Goal: Register for event/course

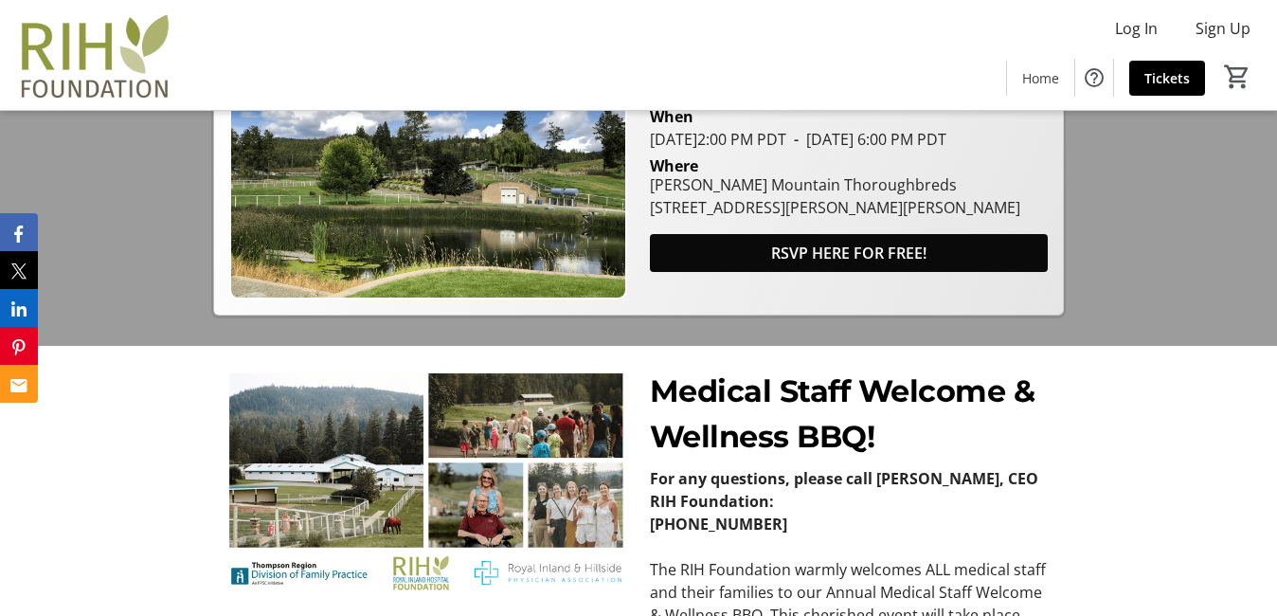
scroll to position [647, 0]
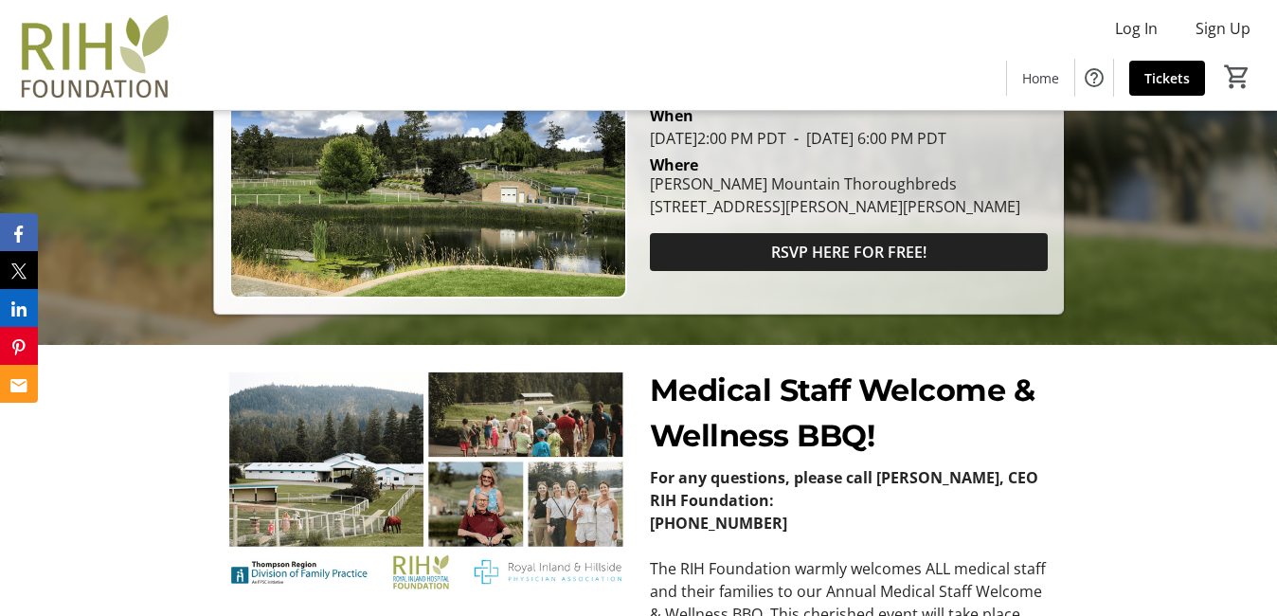
click at [823, 263] on span "RSVP HERE FOR FREE!" at bounding box center [848, 252] width 155 height 23
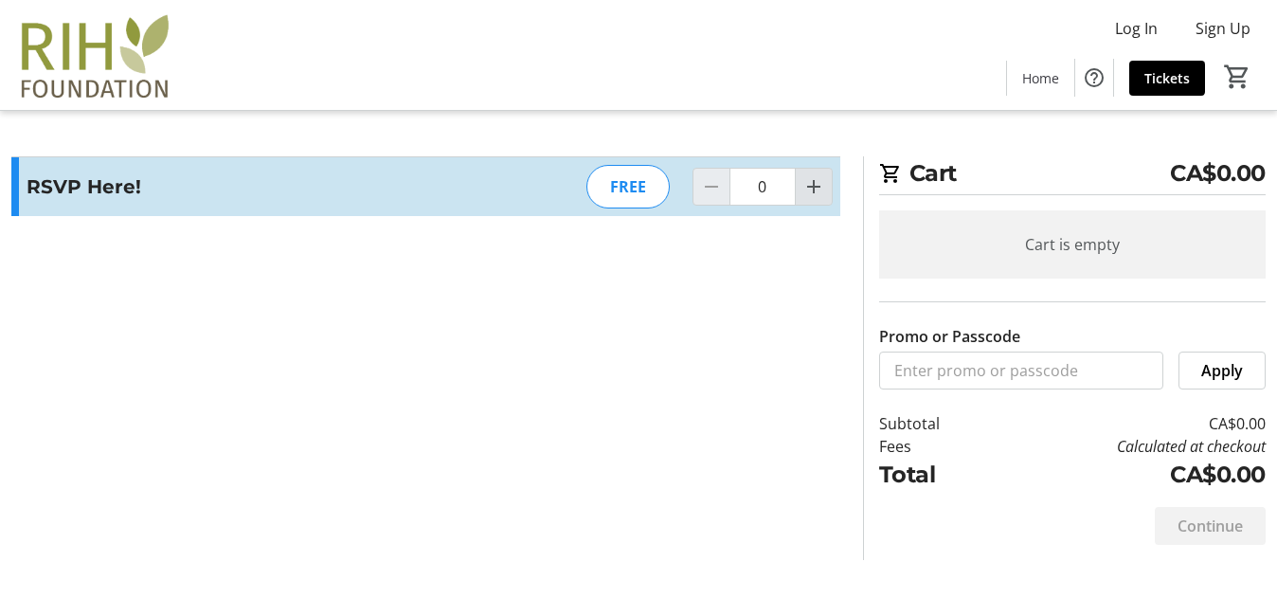
click at [796, 195] on span "Increment by one" at bounding box center [814, 187] width 36 height 36
click at [803, 195] on mat-icon "Increment by one" at bounding box center [813, 186] width 23 height 23
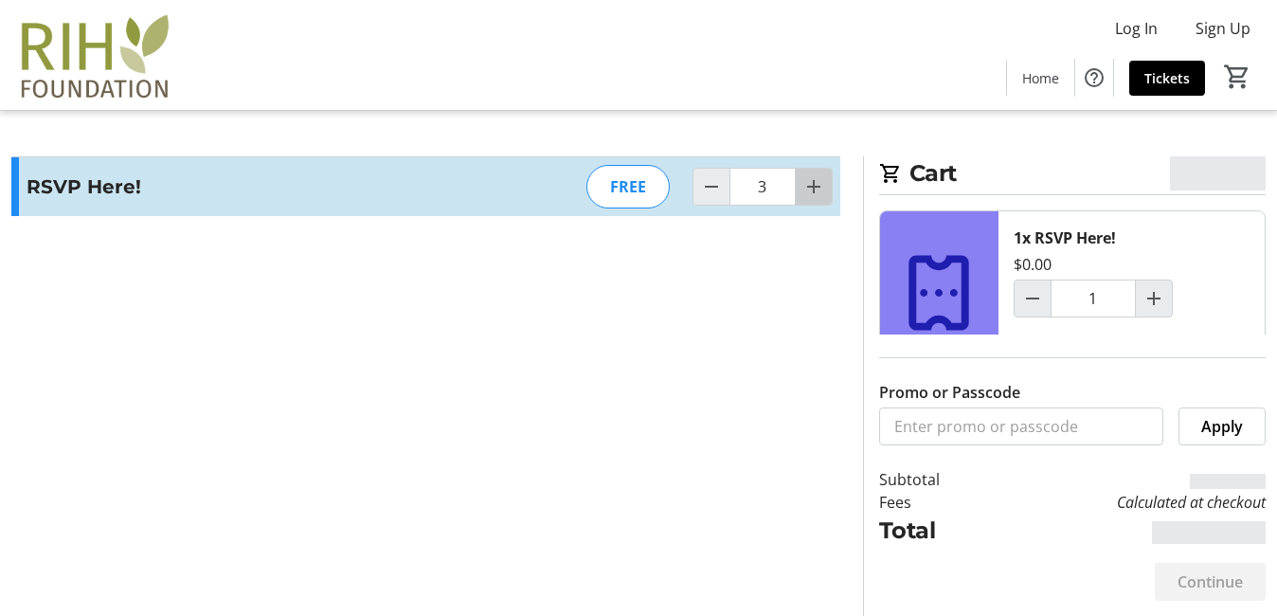
click at [803, 195] on mat-icon "Increment by one" at bounding box center [813, 186] width 23 height 23
type input "4"
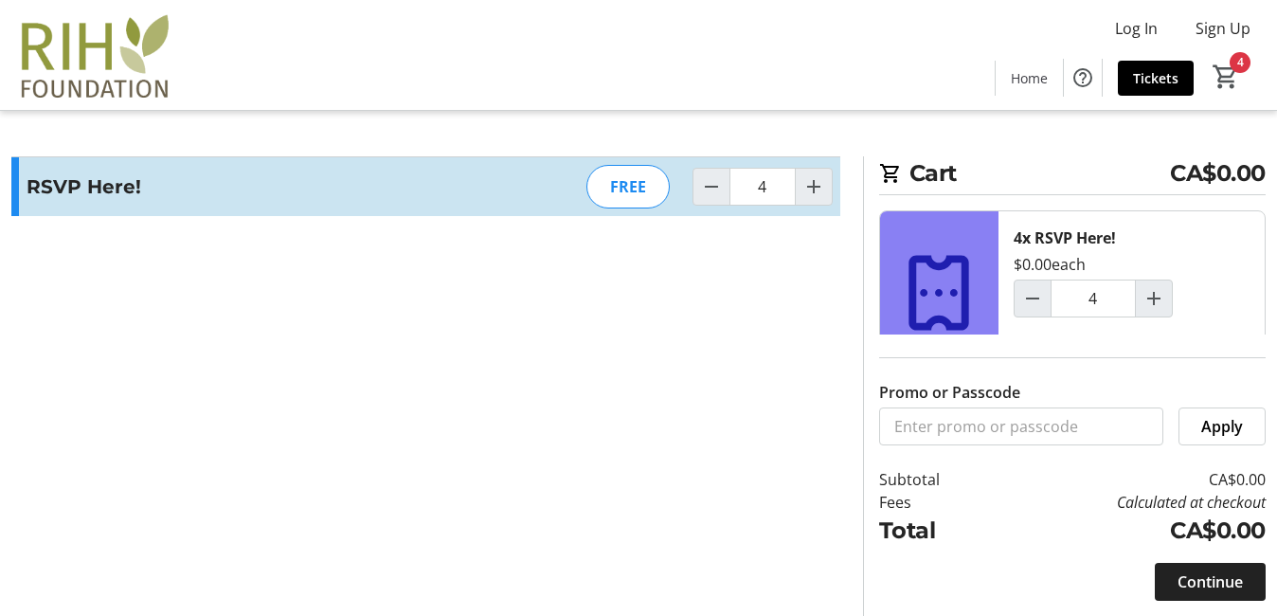
click at [1229, 563] on span at bounding box center [1209, 581] width 111 height 45
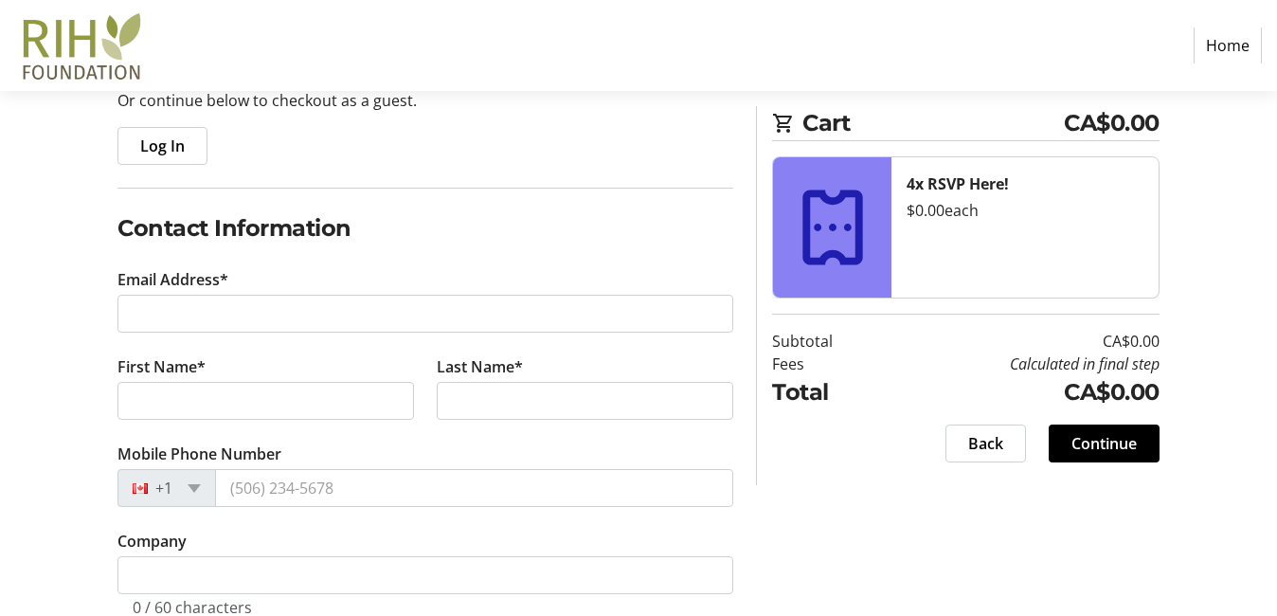
scroll to position [210, 0]
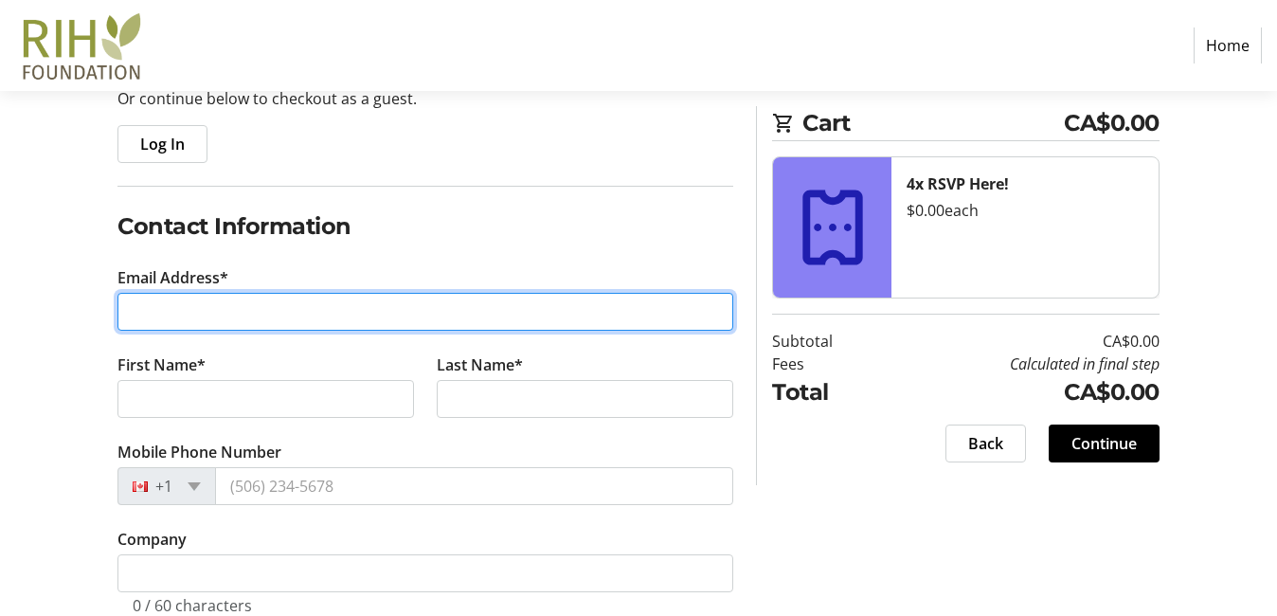
click at [316, 323] on input "Email Address*" at bounding box center [425, 312] width 616 height 38
type input "[EMAIL_ADDRESS][DOMAIN_NAME]"
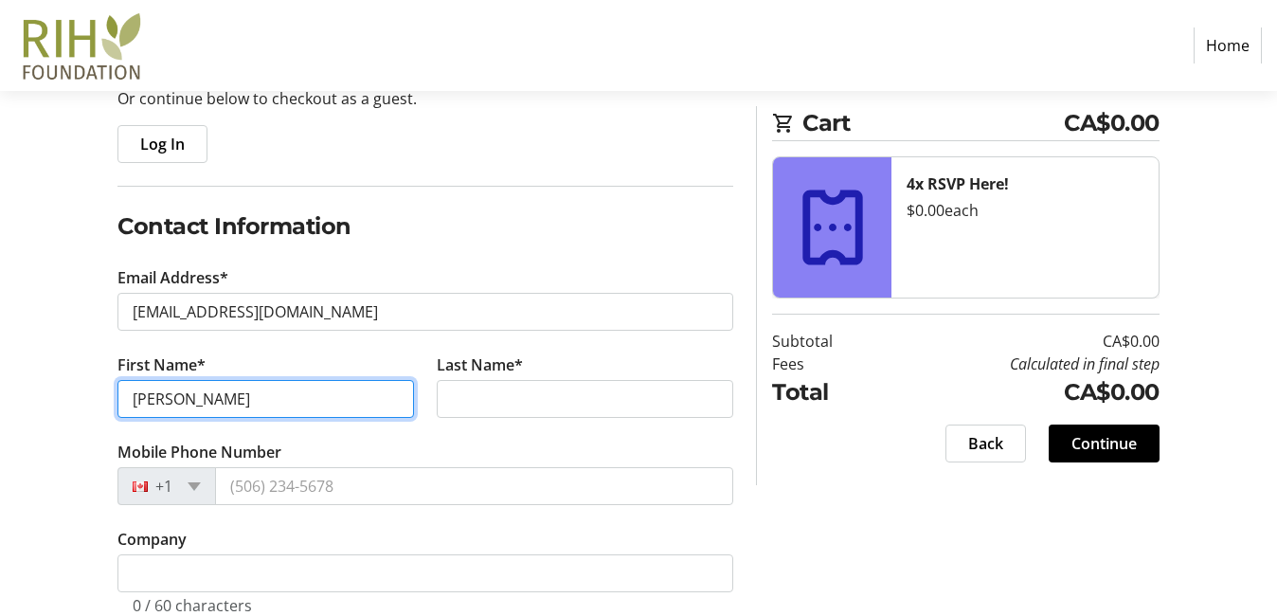
type input "[PERSON_NAME]"
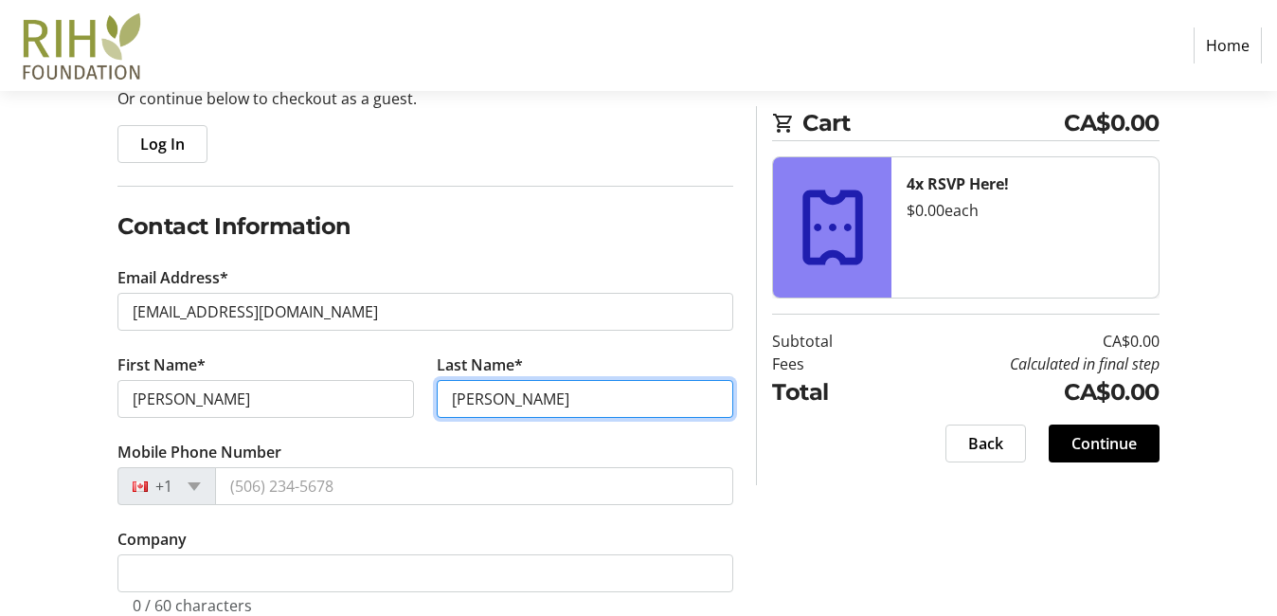
type input "[PERSON_NAME]"
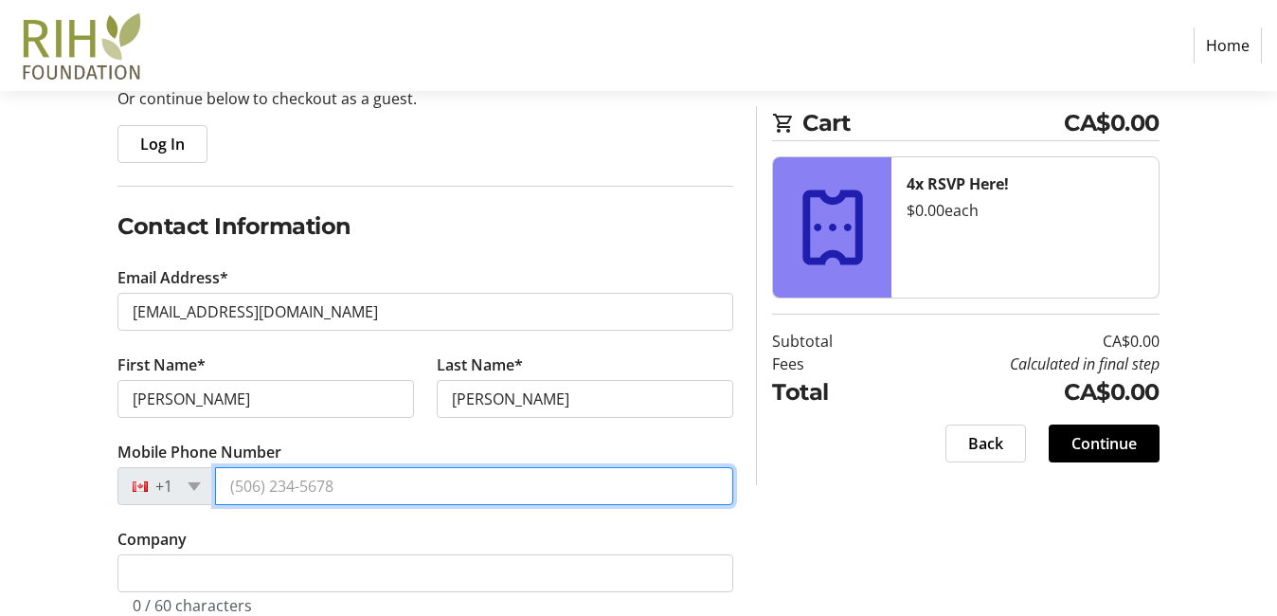
click at [248, 481] on input "Mobile Phone Number" at bounding box center [474, 486] width 518 height 38
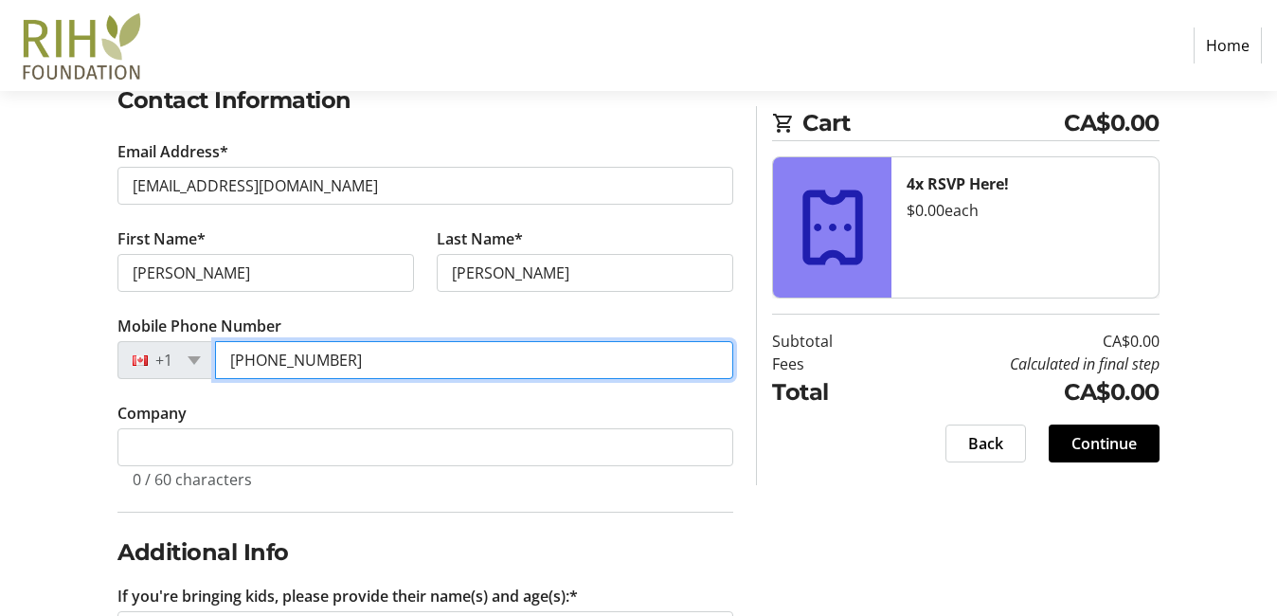
scroll to position [378, 0]
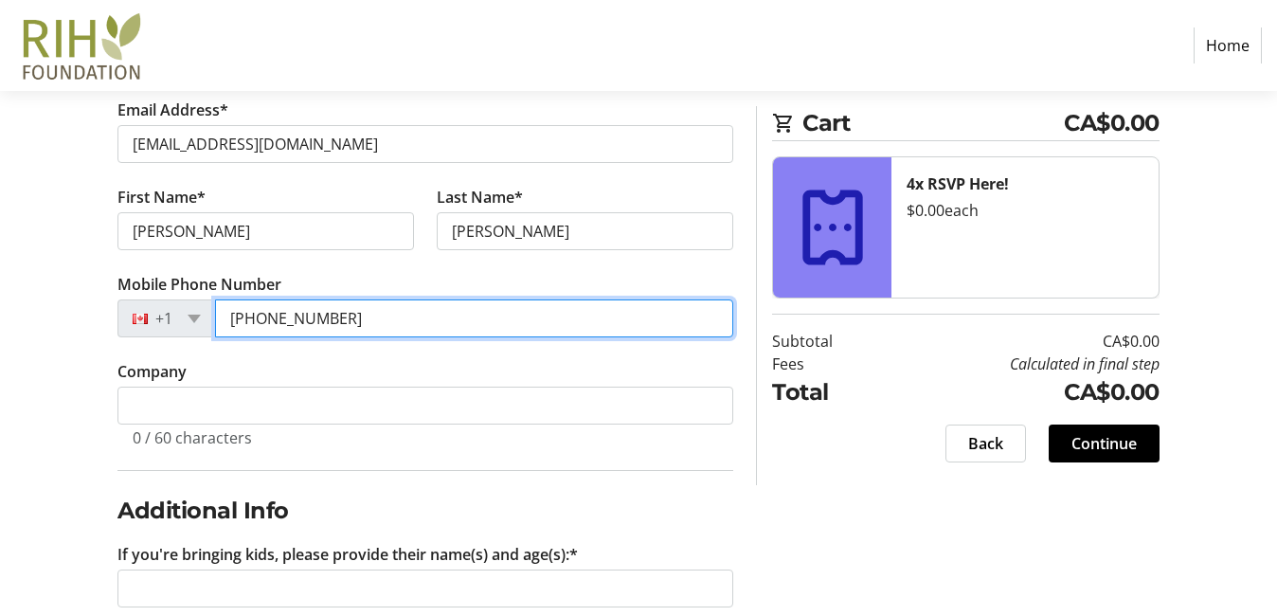
type input "[PHONE_NUMBER]"
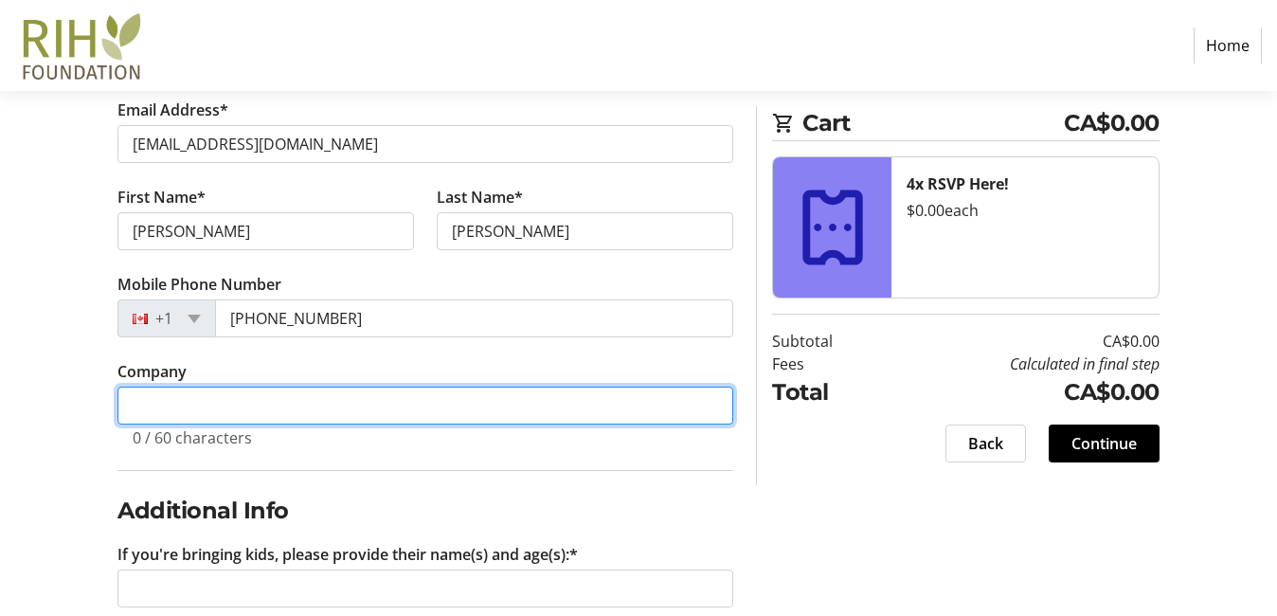
click at [280, 405] on input "Company" at bounding box center [425, 405] width 616 height 38
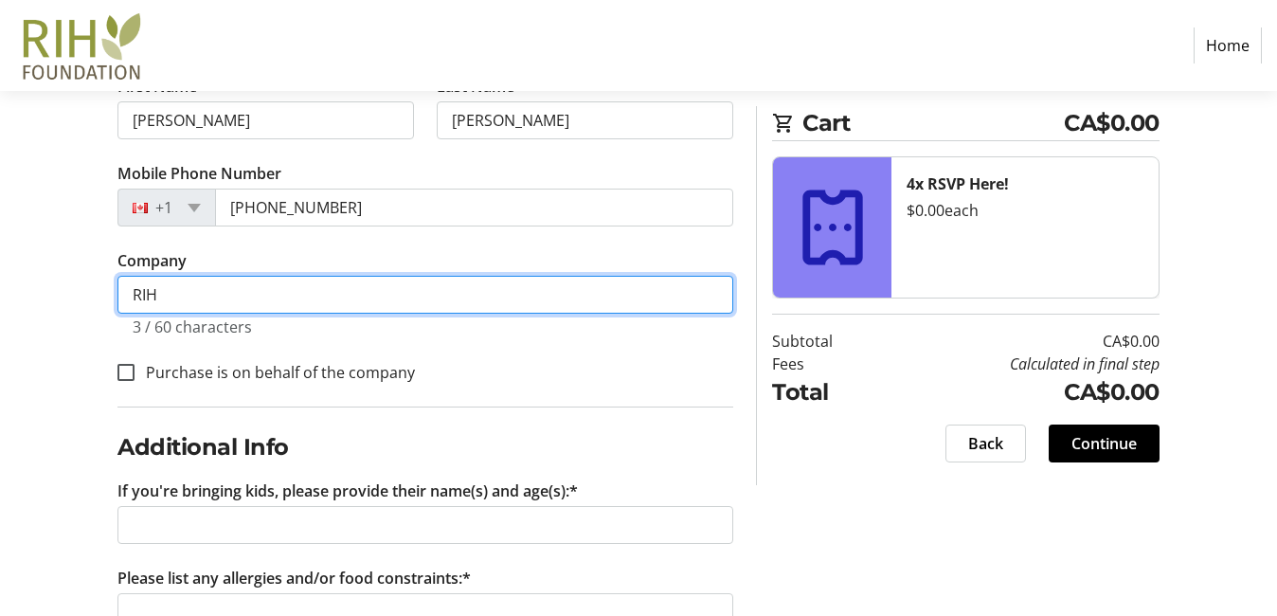
scroll to position [490, 0]
type input "R"
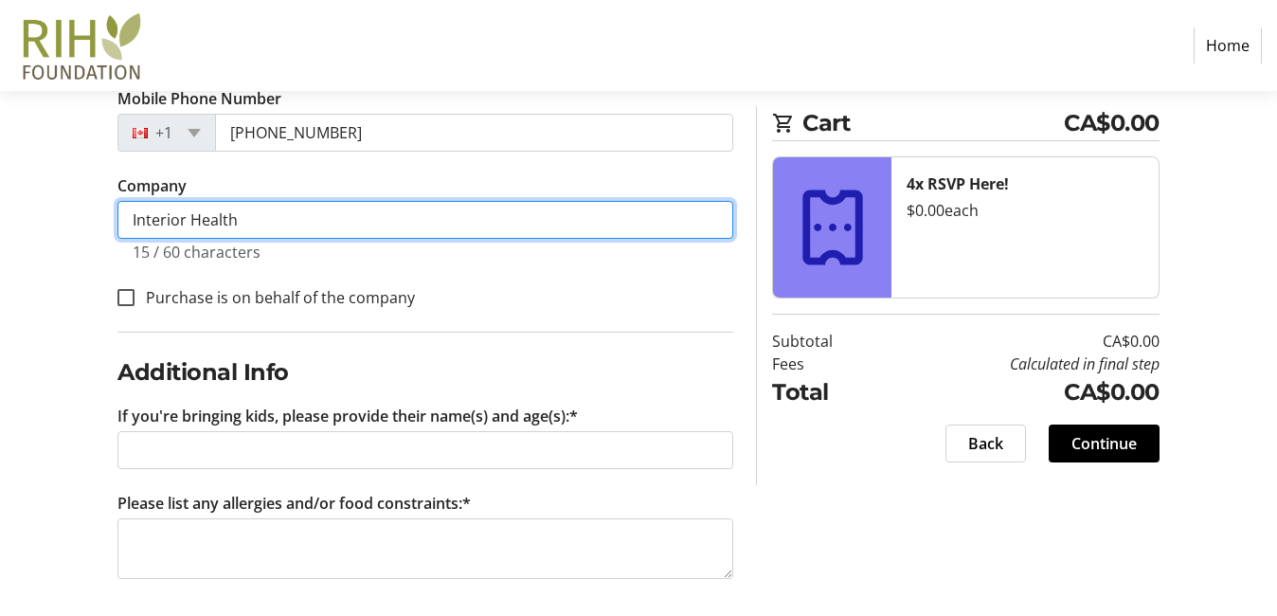
scroll to position [571, 0]
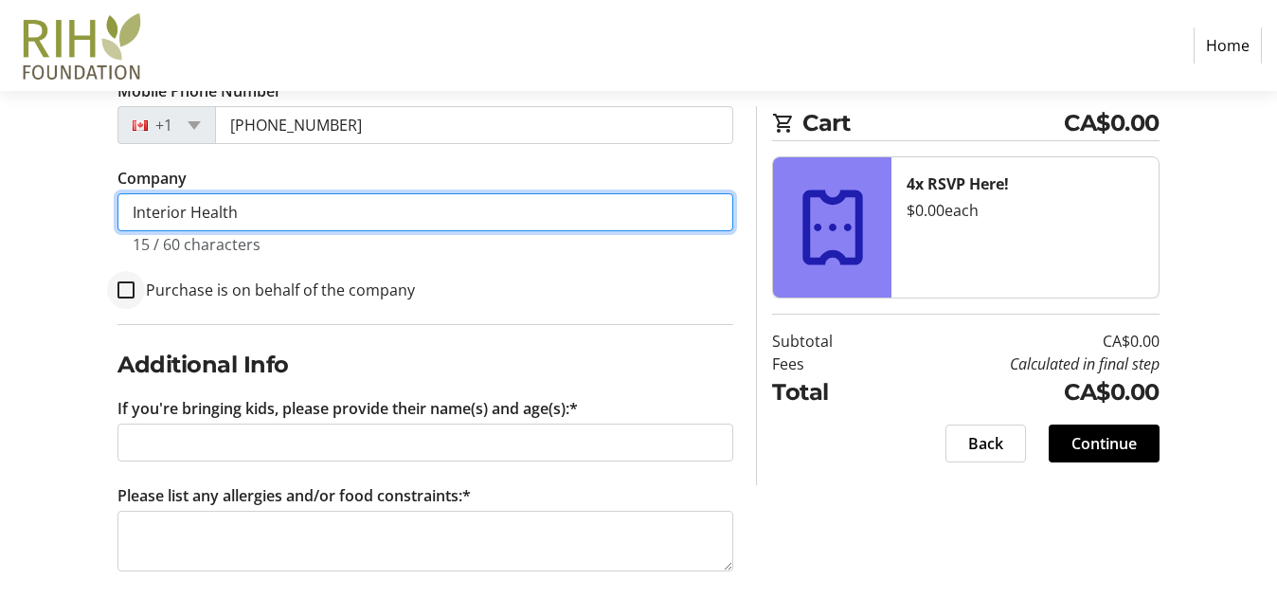
type input "Interior Health"
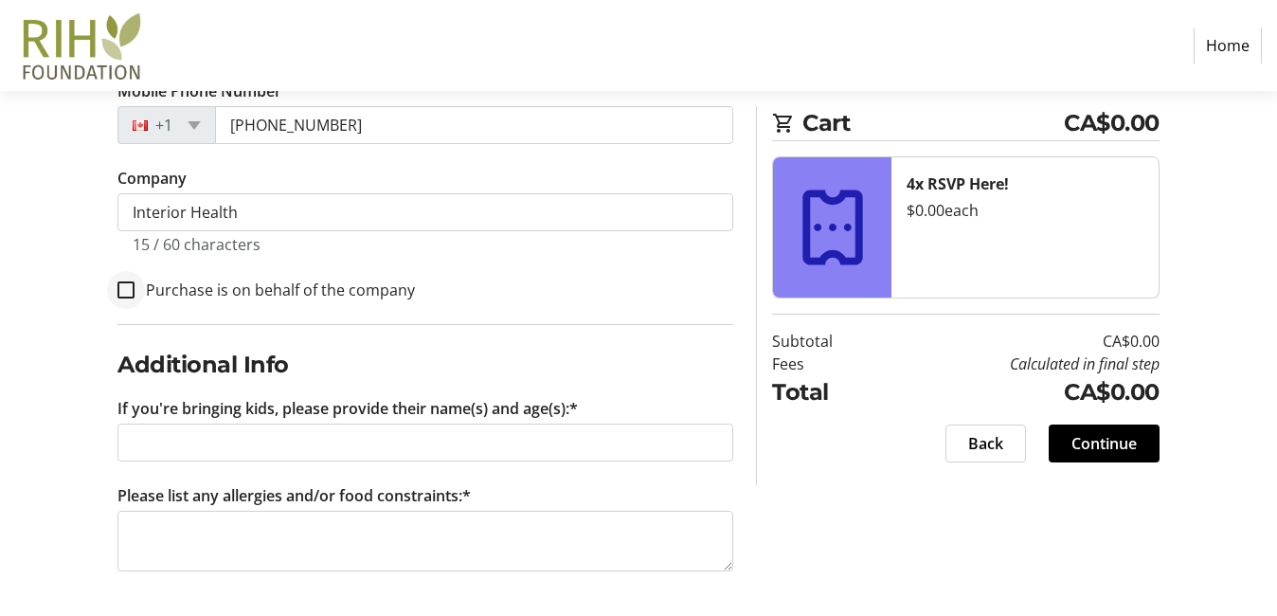
click at [131, 275] on div at bounding box center [125, 289] width 45 height 45
checkbox input "true"
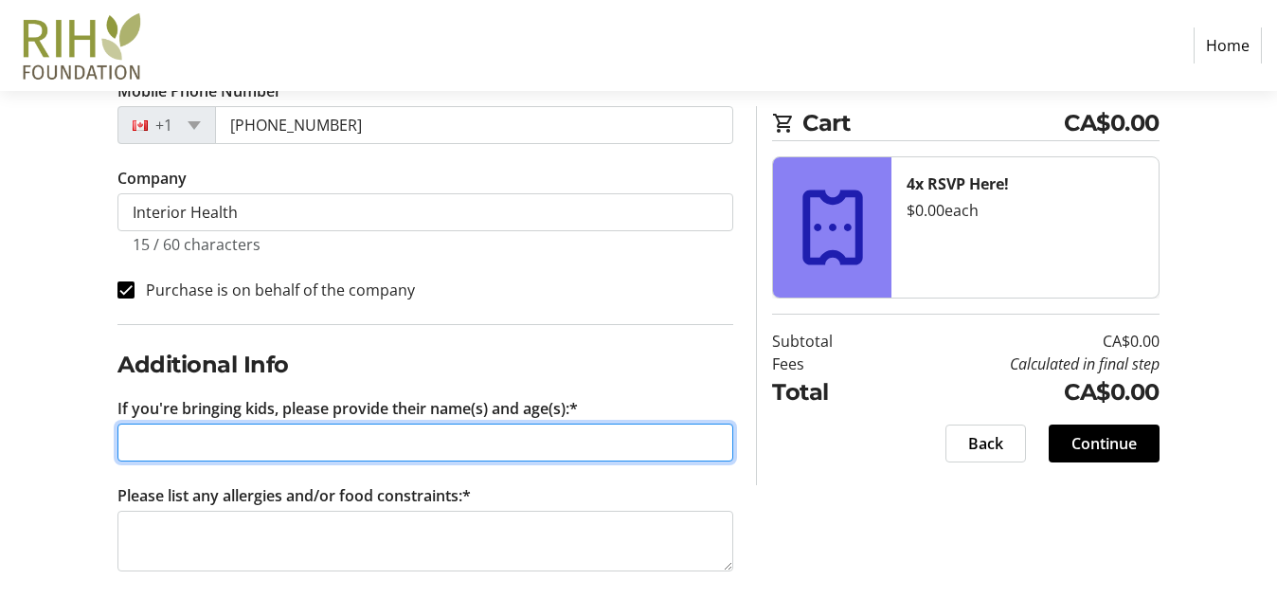
click at [242, 434] on input "If you're bringing kids, please provide their name(s) and age(s):*" at bounding box center [425, 442] width 616 height 38
type input "2"
type input "Z"
type input "Kove (4), [PERSON_NAME] (2)"
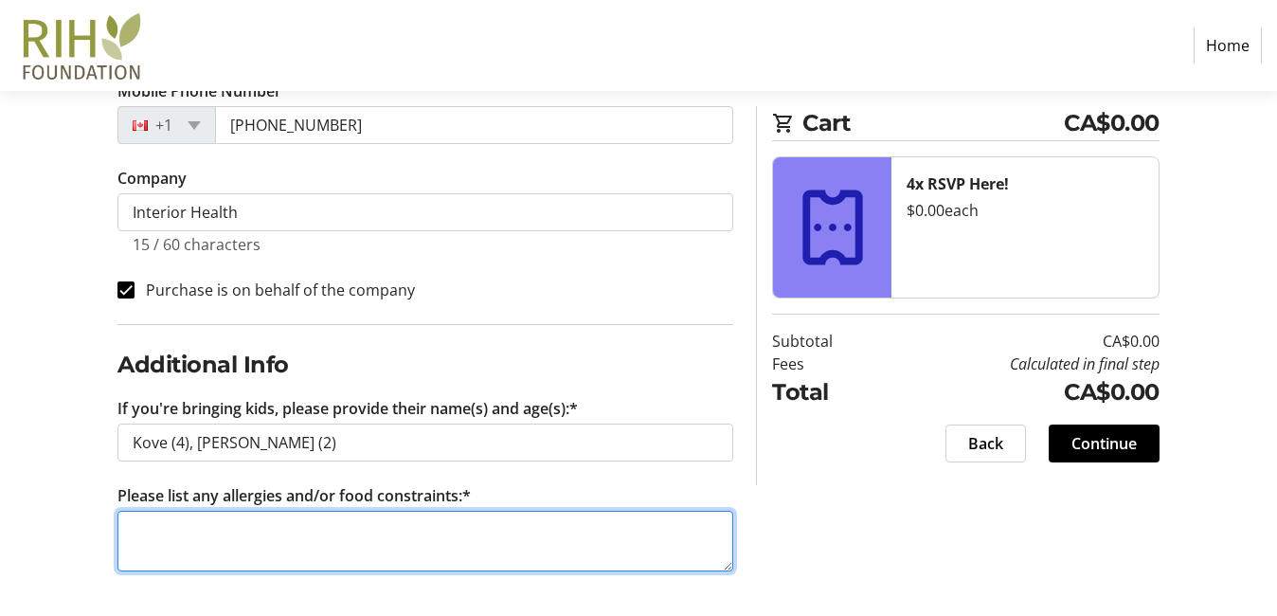
click at [315, 554] on textarea "Please list any allergies and/or food constraints:*" at bounding box center [425, 540] width 616 height 61
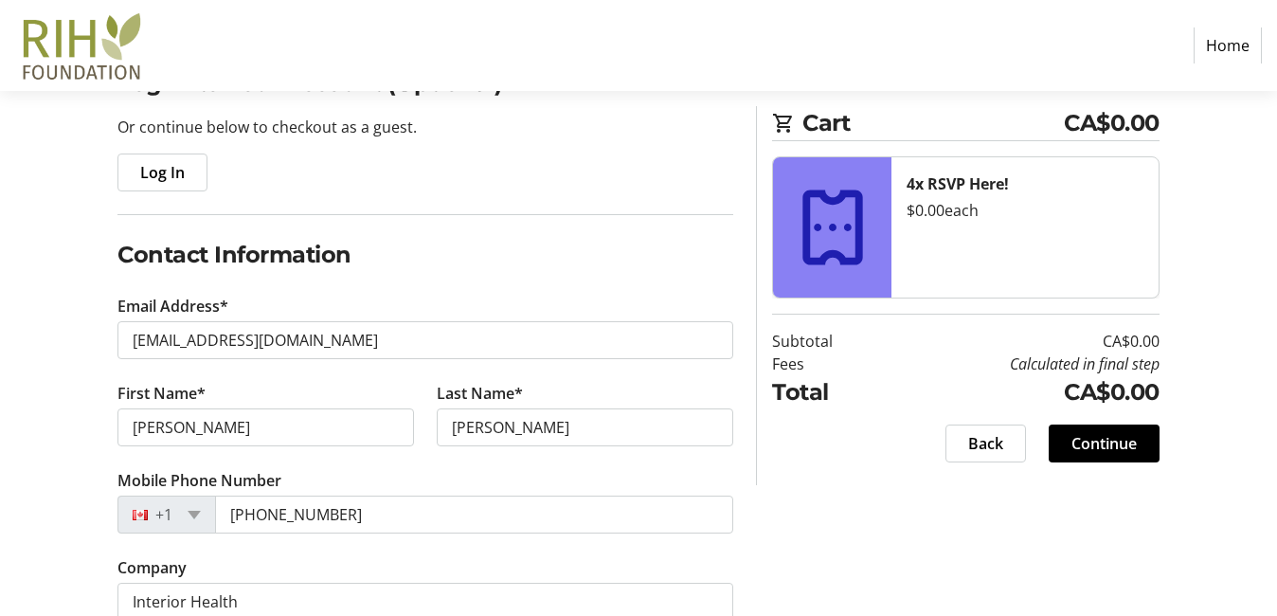
scroll to position [0, 0]
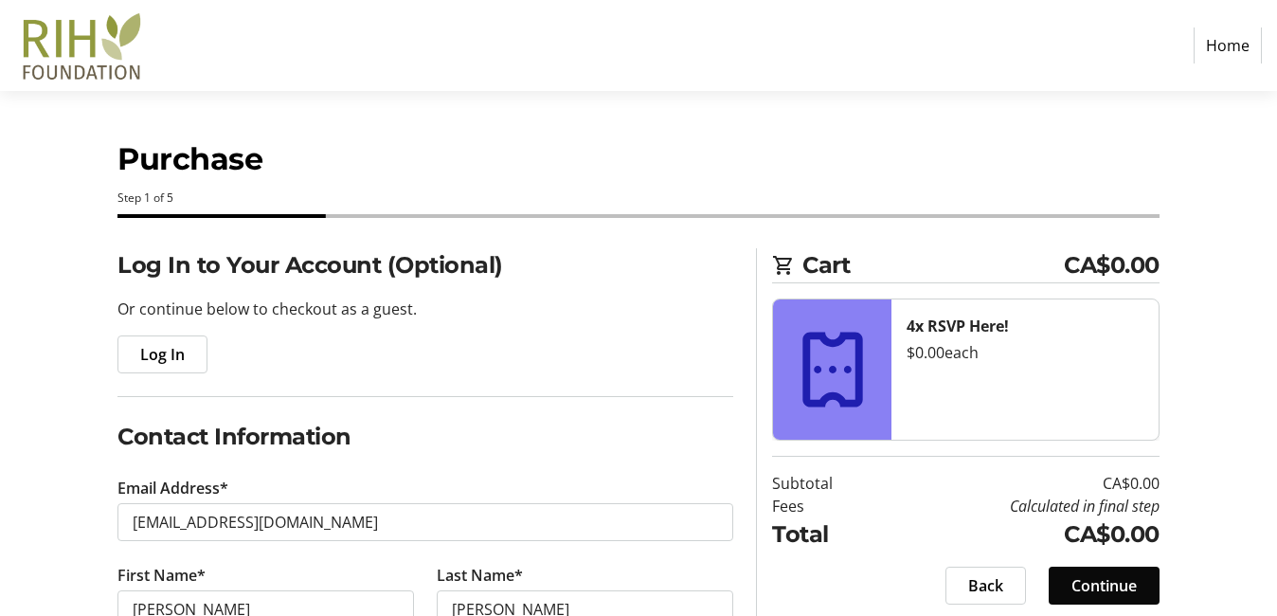
type textarea "N/A"
click at [1104, 581] on span "Continue" at bounding box center [1103, 585] width 65 height 23
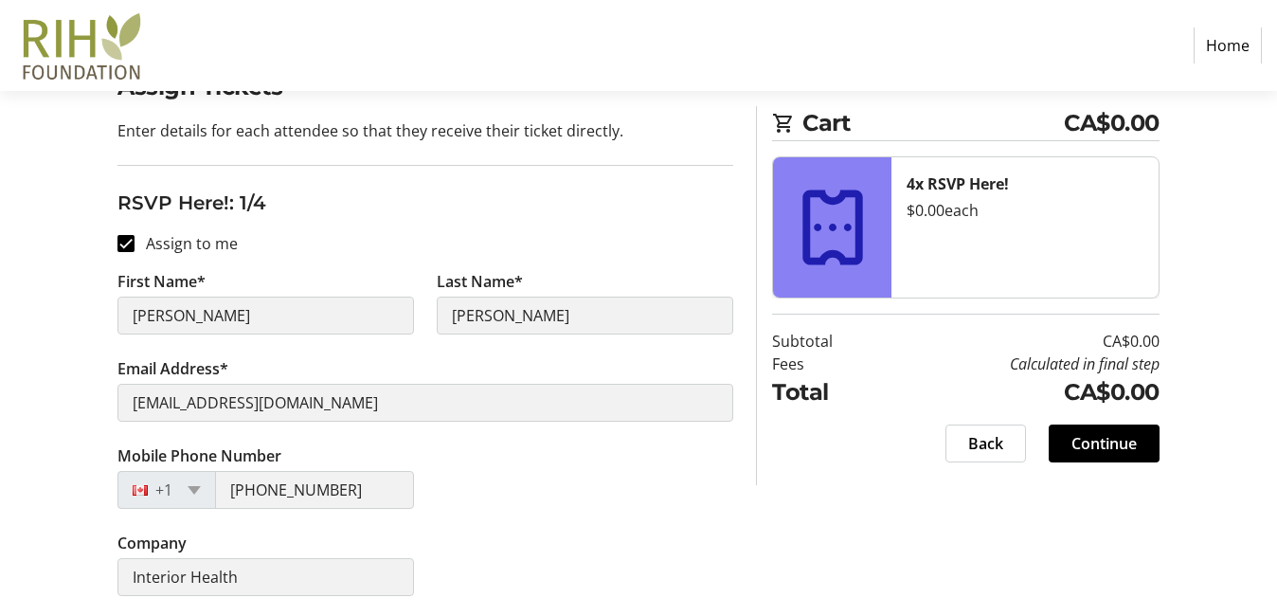
scroll to position [444, 0]
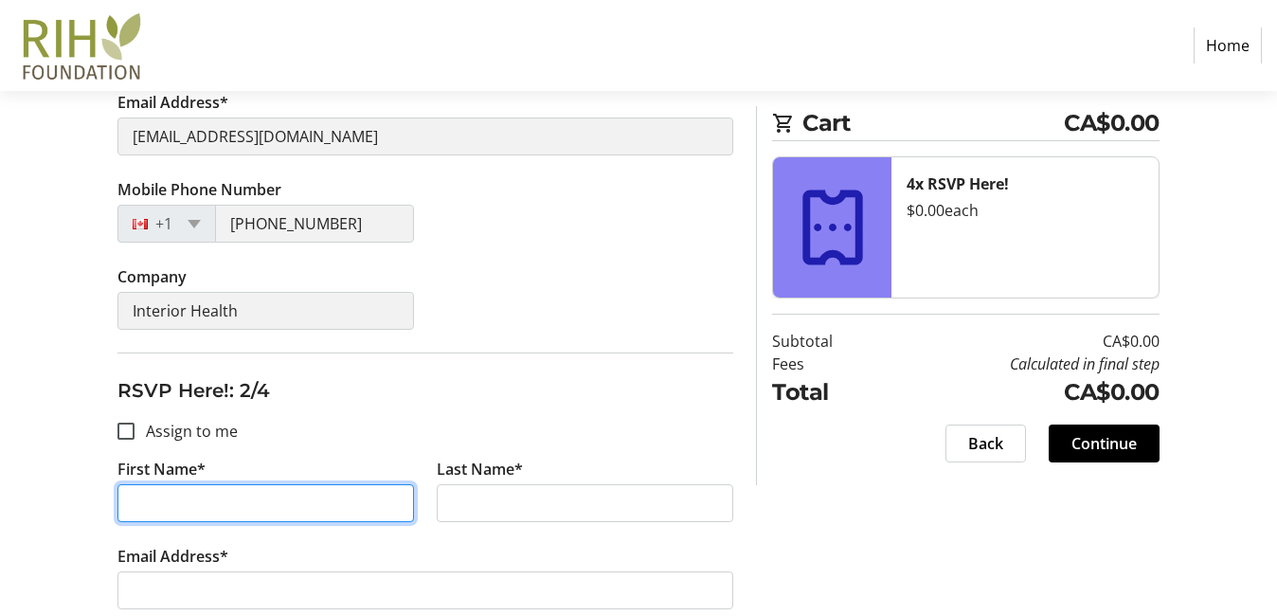
click at [333, 511] on input "First Name*" at bounding box center [265, 503] width 296 height 38
type input "Janessa"
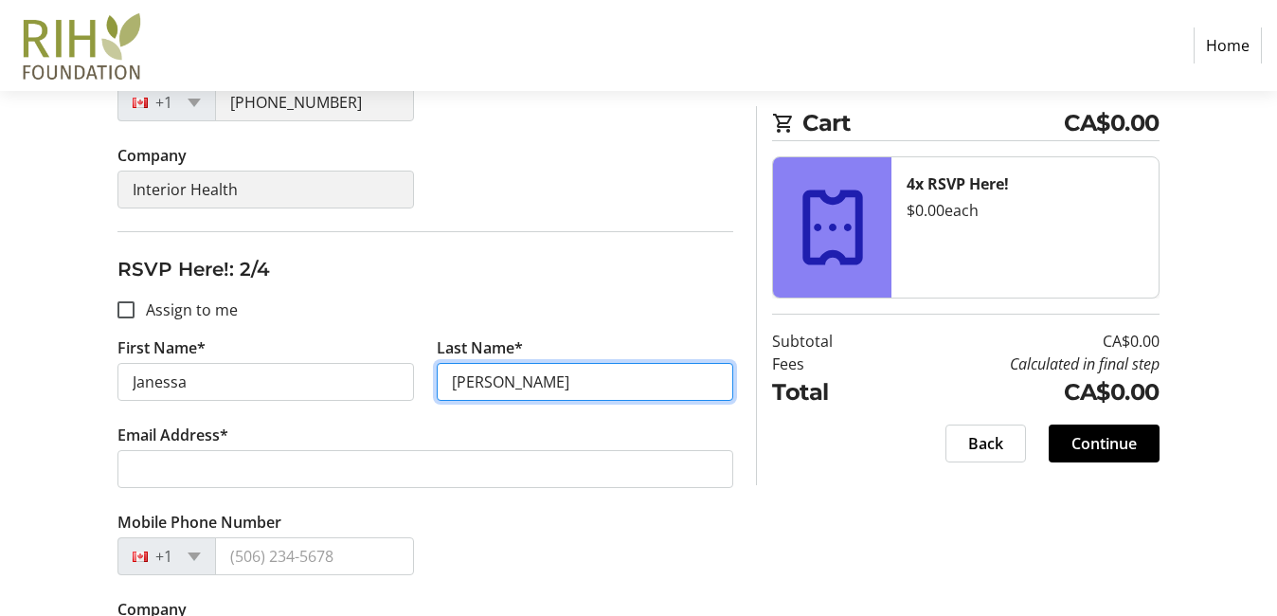
scroll to position [624, 0]
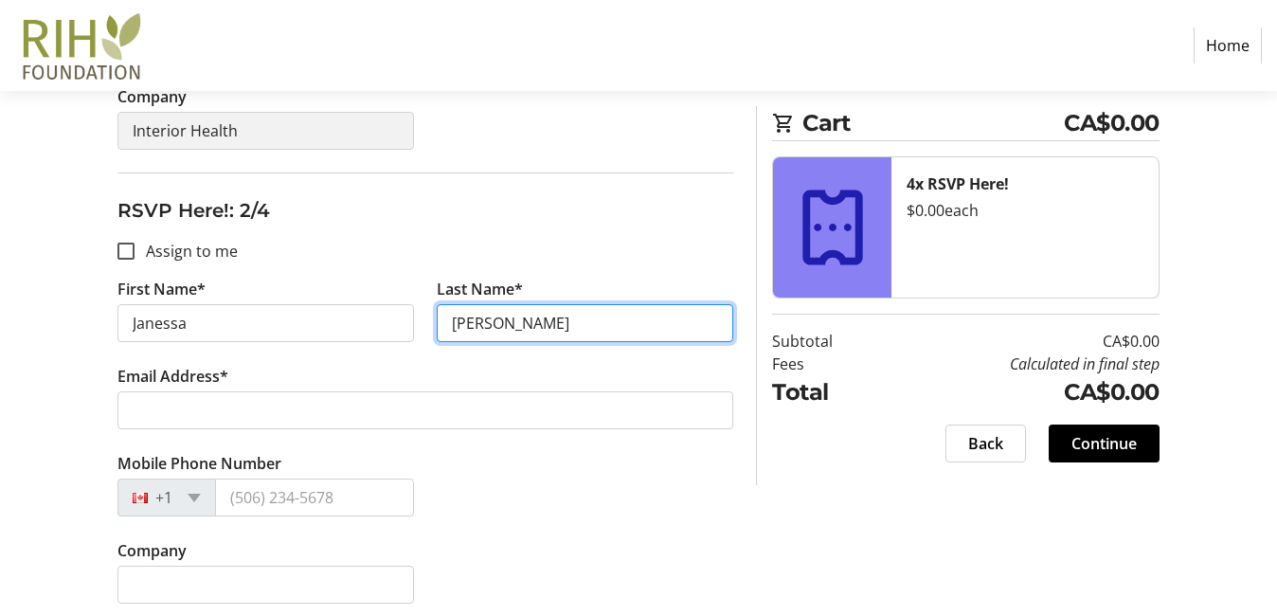
type input "[PERSON_NAME]"
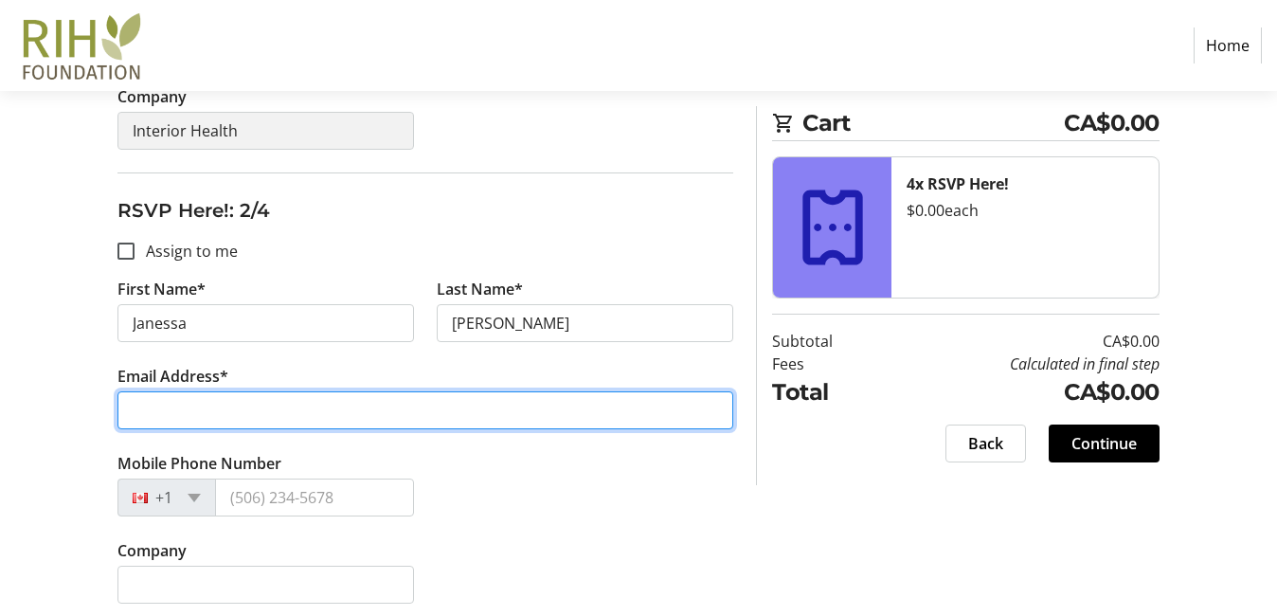
click at [231, 416] on input "Email Address*" at bounding box center [425, 410] width 616 height 38
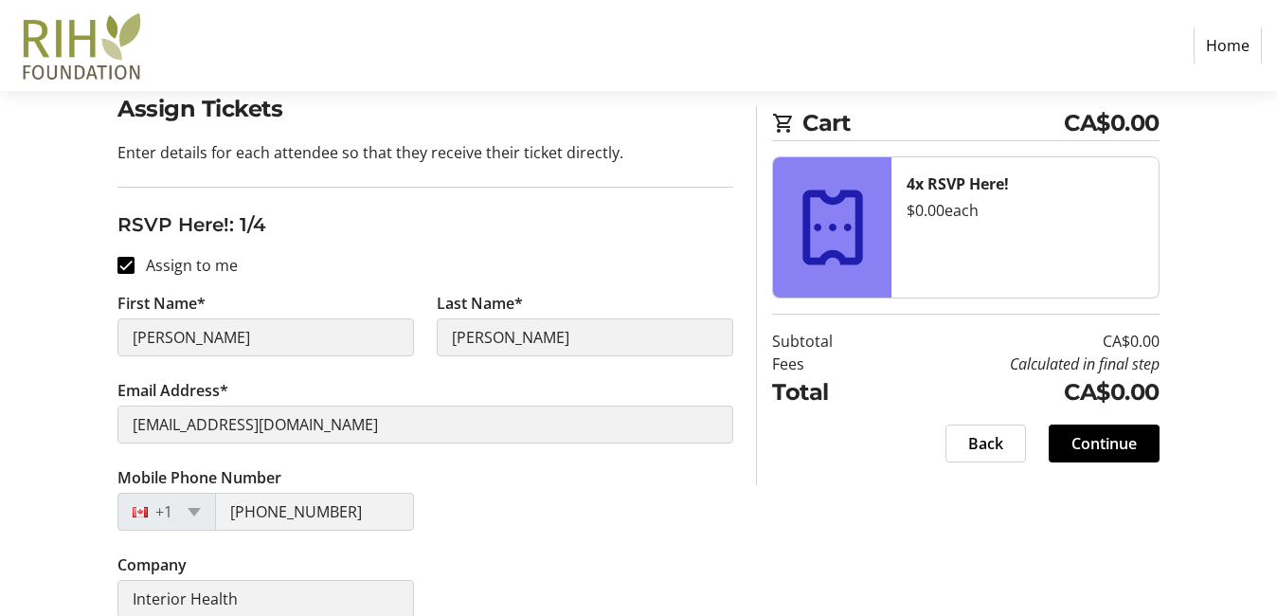
scroll to position [160, 0]
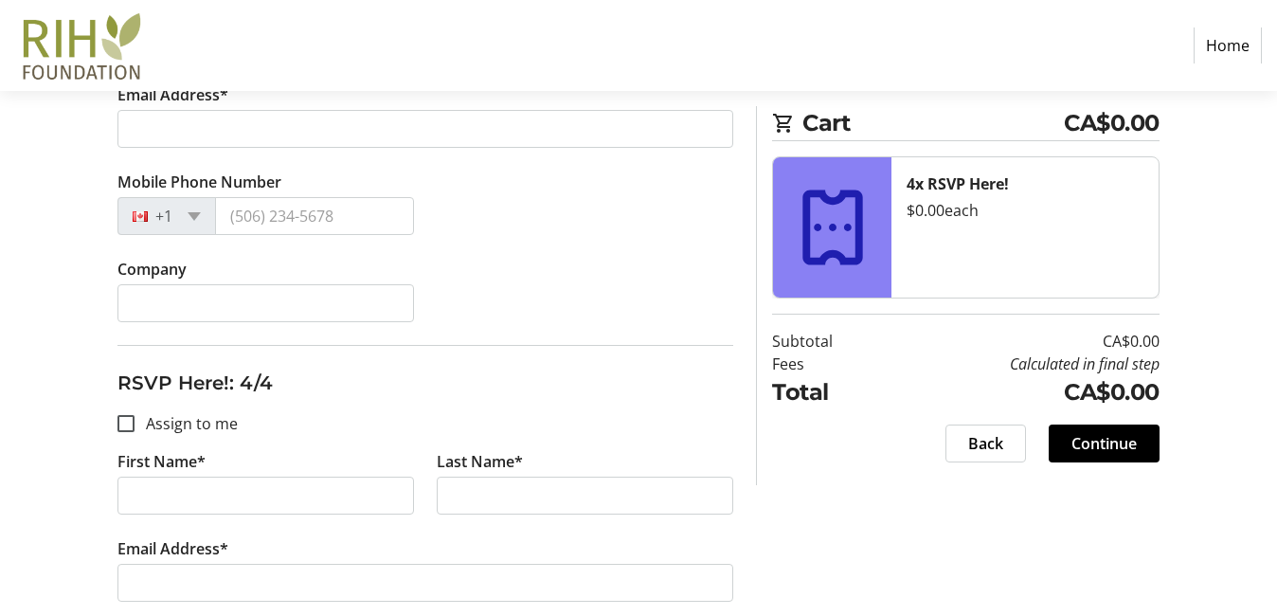
type input "[DOMAIN_NAME][EMAIL_ADDRESS][DOMAIN_NAME]"
click at [600, 403] on fieldset "RSVP Here!: 4/4 Assign to me First Name* Last Name* Email Address* Mobile Phone…" at bounding box center [425, 572] width 616 height 454
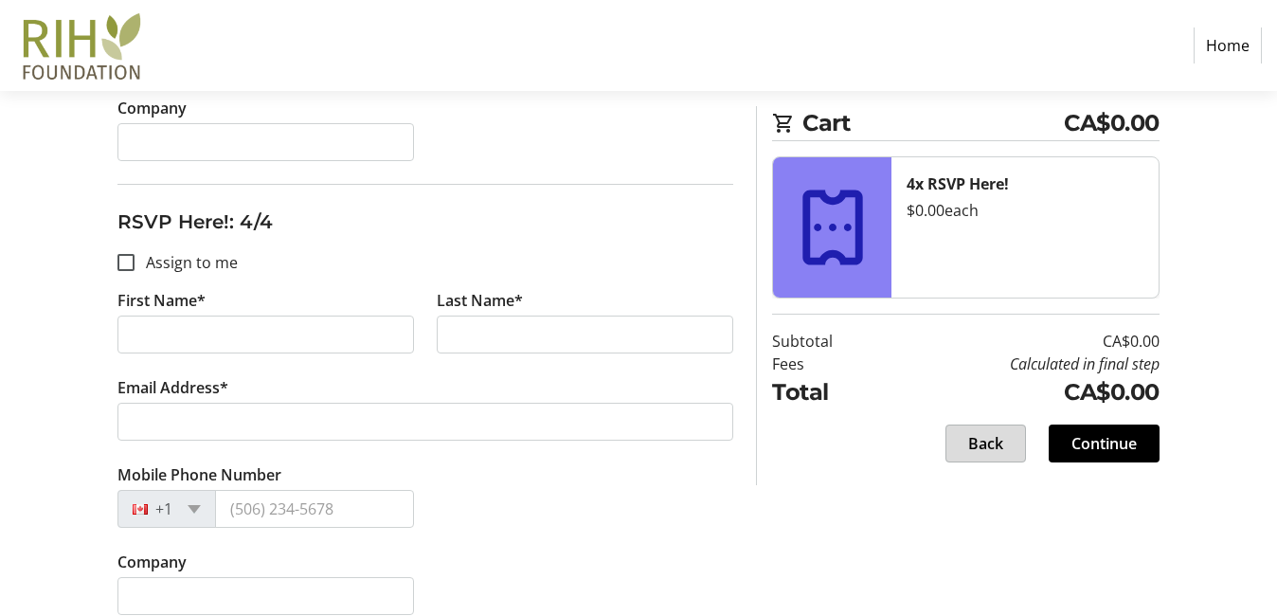
click at [996, 451] on span "Back" at bounding box center [985, 443] width 35 height 23
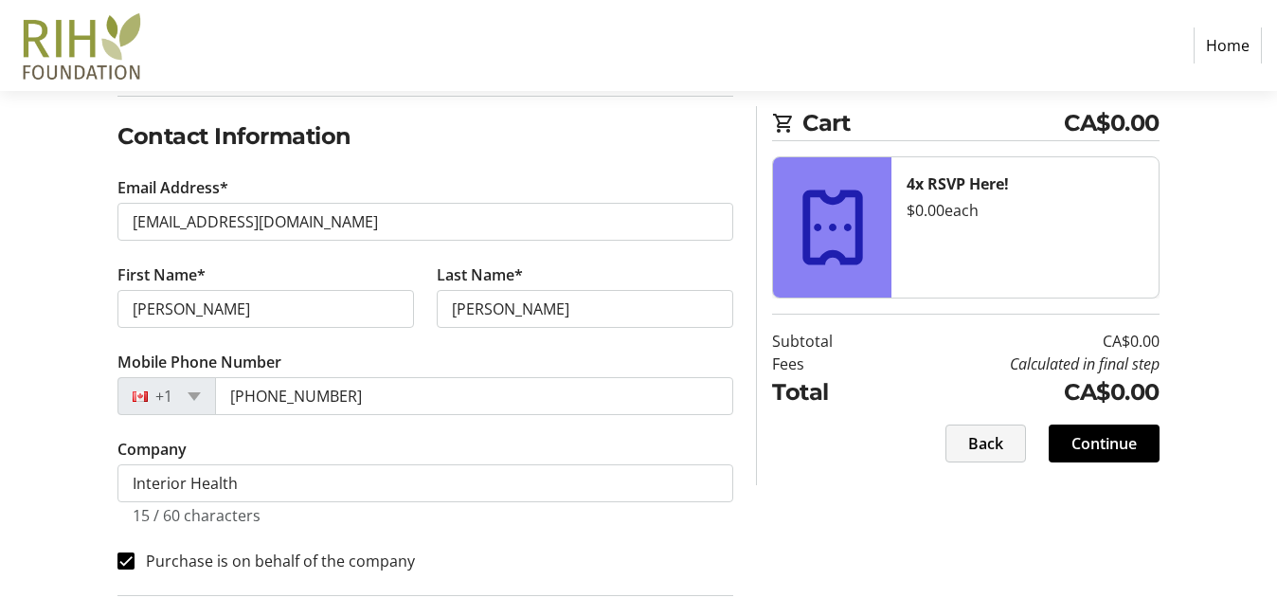
scroll to position [301, 0]
click at [996, 451] on span "Back" at bounding box center [985, 443] width 35 height 23
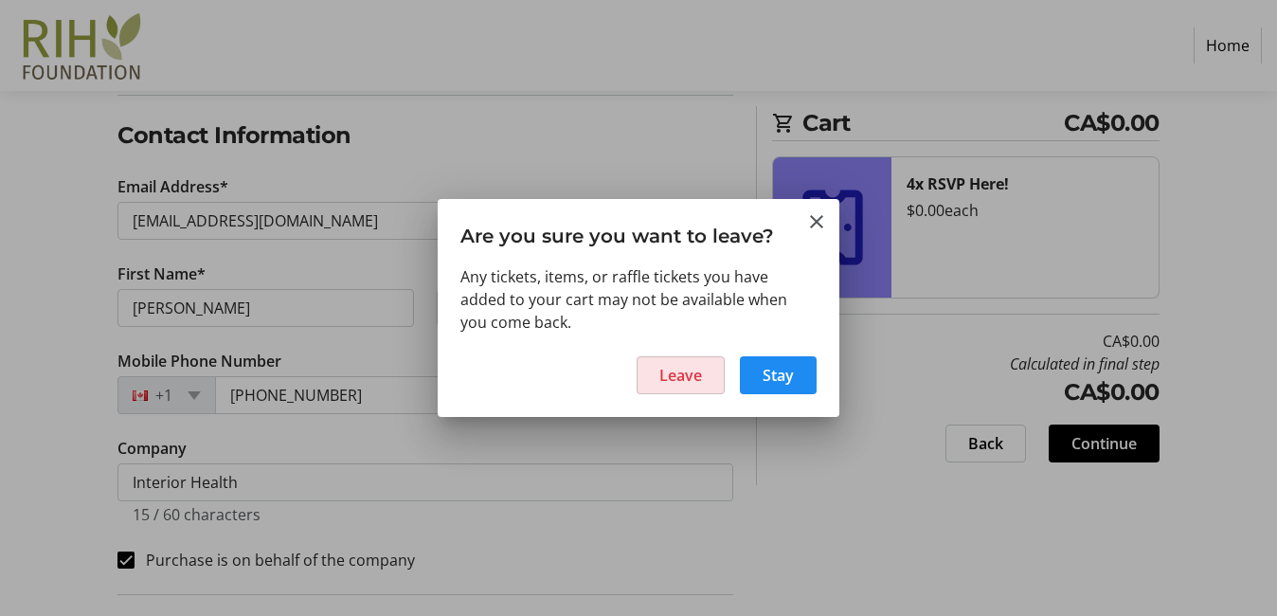
click at [693, 380] on span "Leave" at bounding box center [680, 375] width 43 height 23
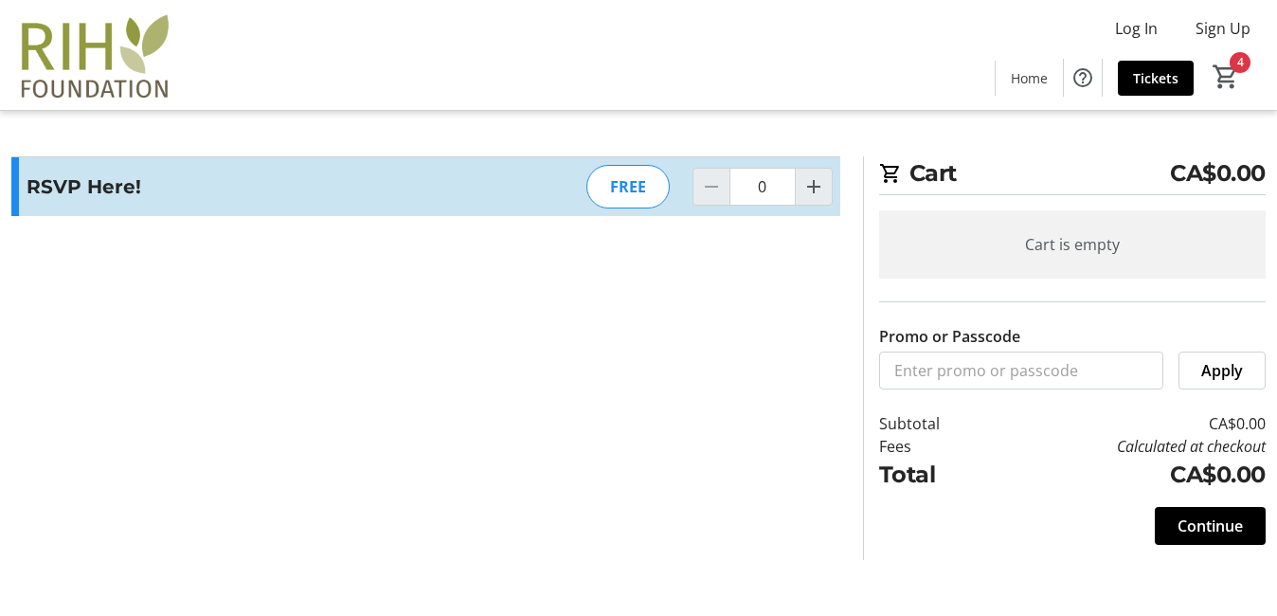
type input "4"
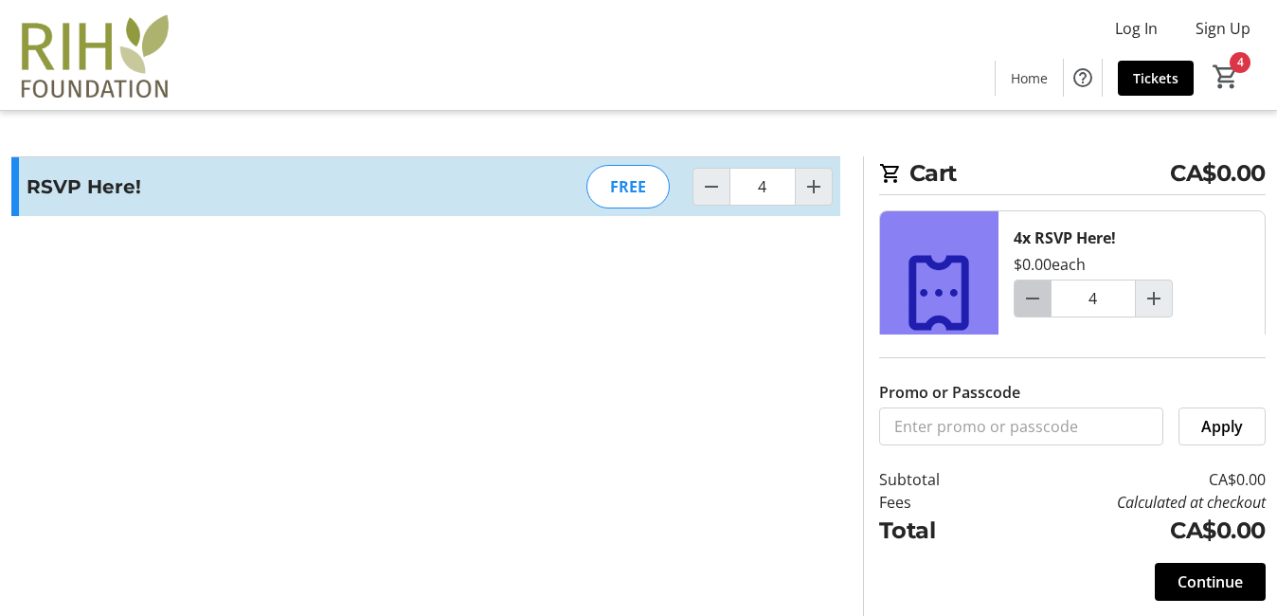
click at [1029, 306] on mat-icon "Decrement by one" at bounding box center [1032, 298] width 23 height 23
type input "3"
click at [1029, 306] on mat-icon "Decrement by one" at bounding box center [1032, 298] width 23 height 23
type input "2"
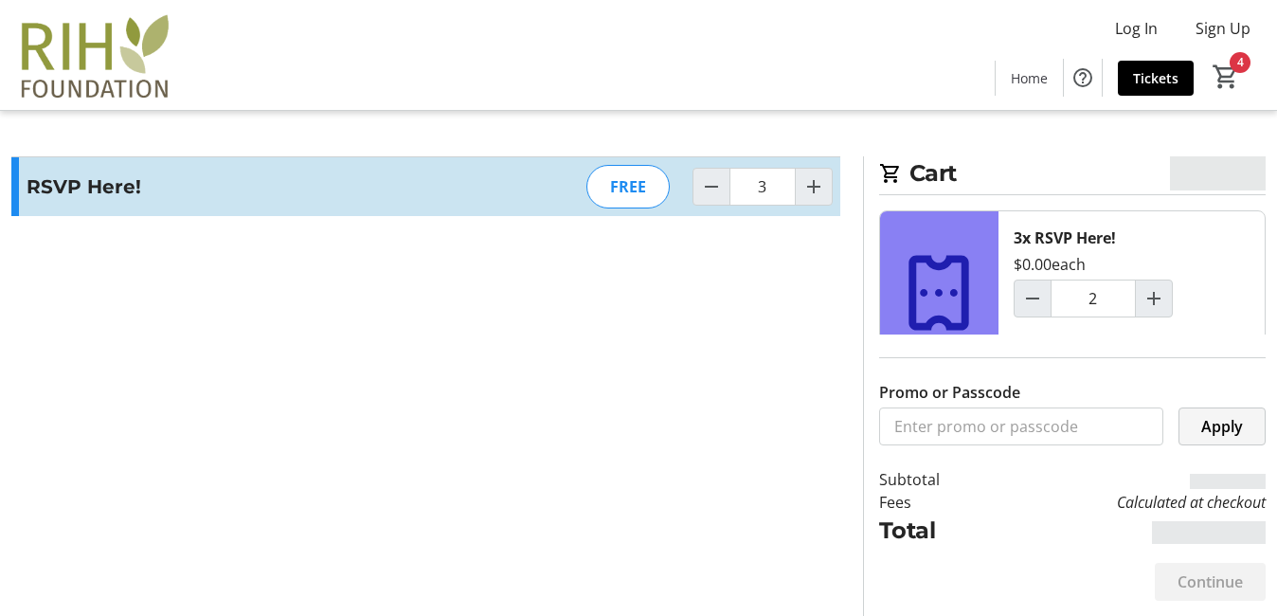
type input "2"
click at [1249, 421] on span at bounding box center [1221, 425] width 85 height 45
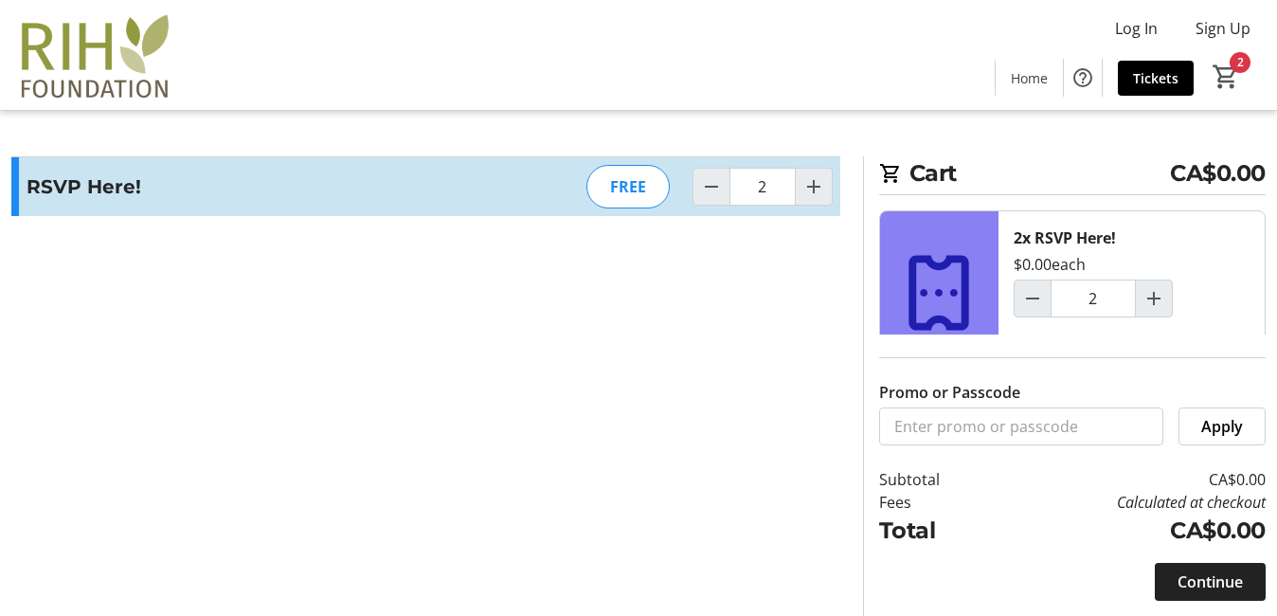
click at [1212, 601] on span at bounding box center [1209, 581] width 111 height 45
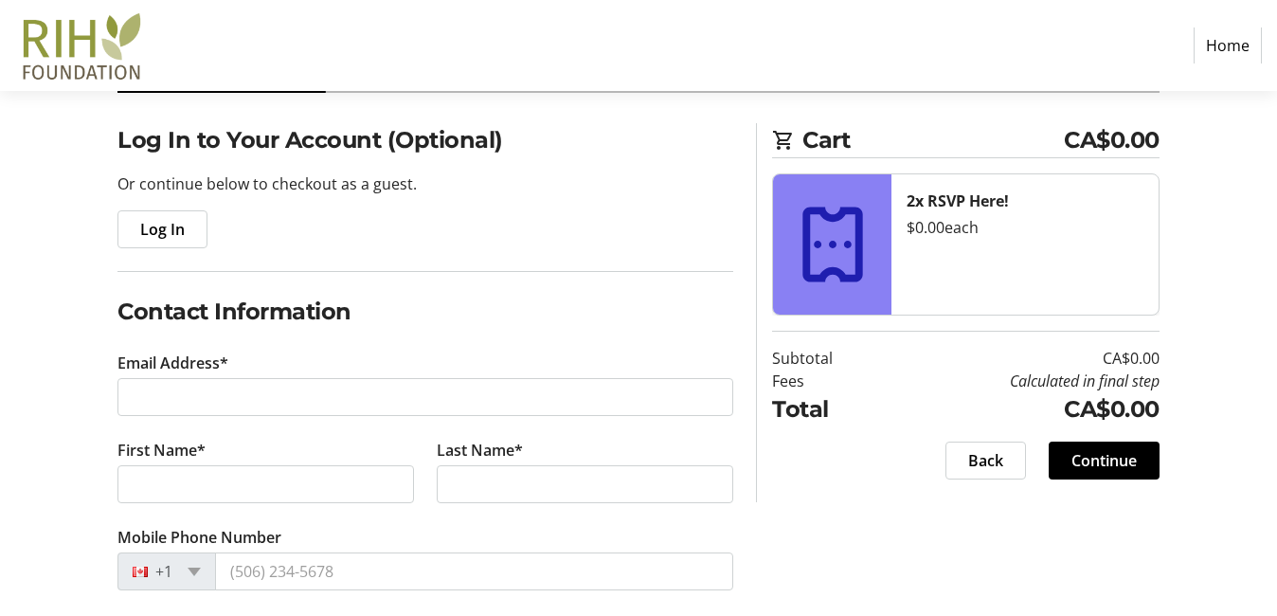
scroll to position [124, 0]
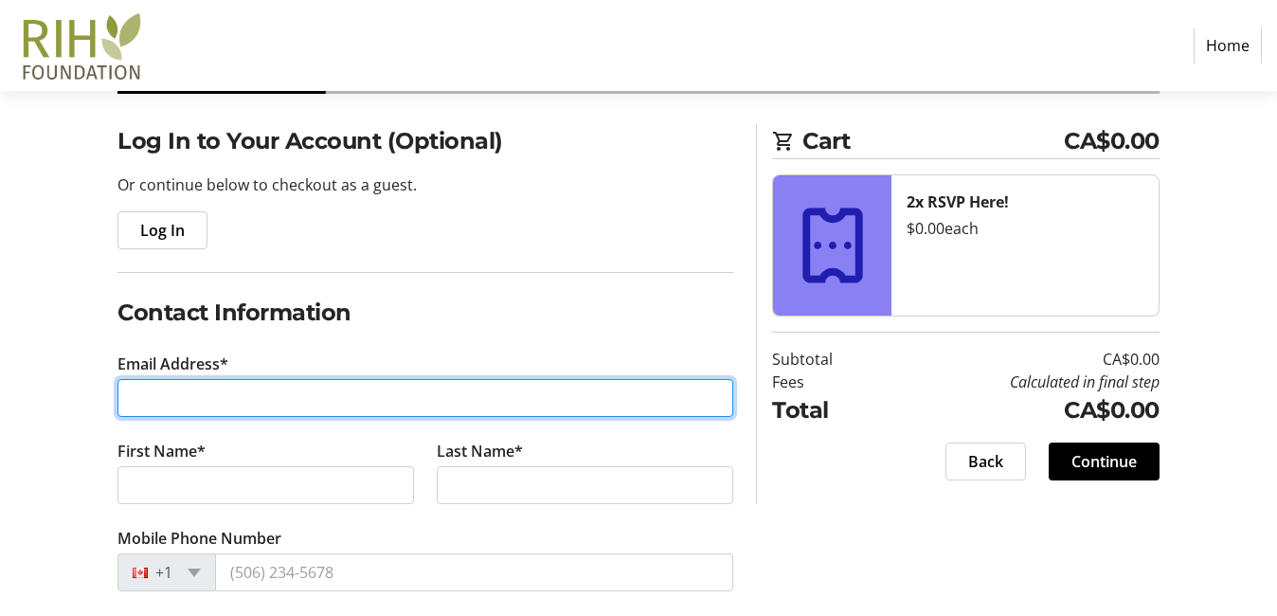
click at [284, 395] on input "Email Address*" at bounding box center [425, 398] width 616 height 38
type input "k"
type input "[EMAIL_ADDRESS][DOMAIN_NAME]"
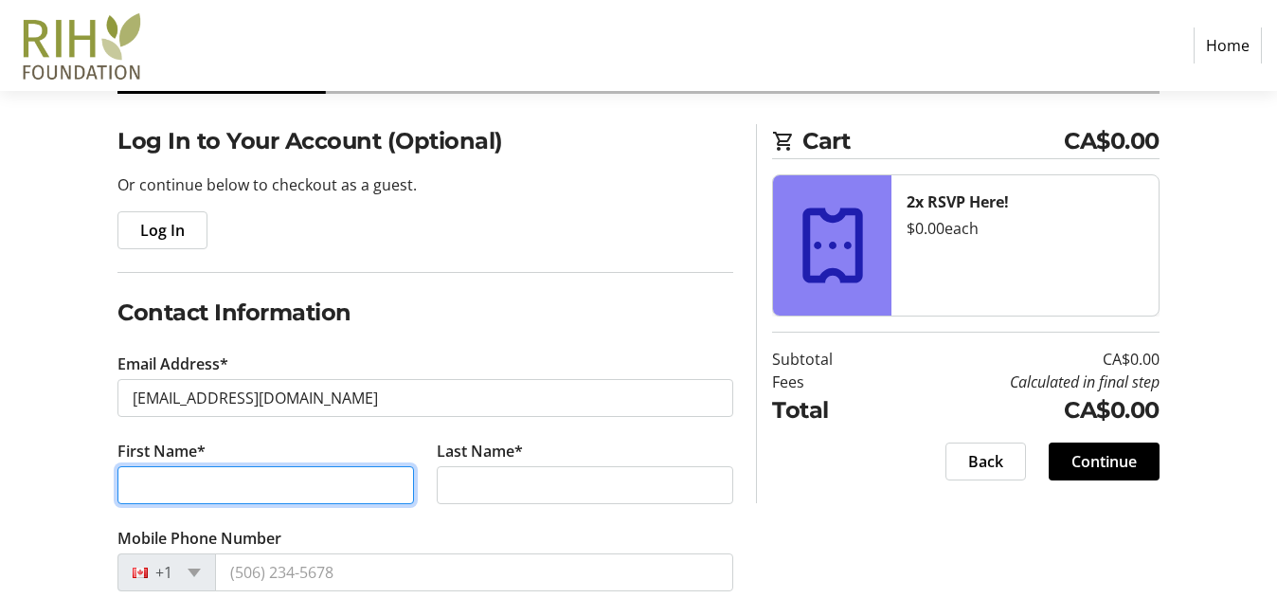
type input "[PERSON_NAME]"
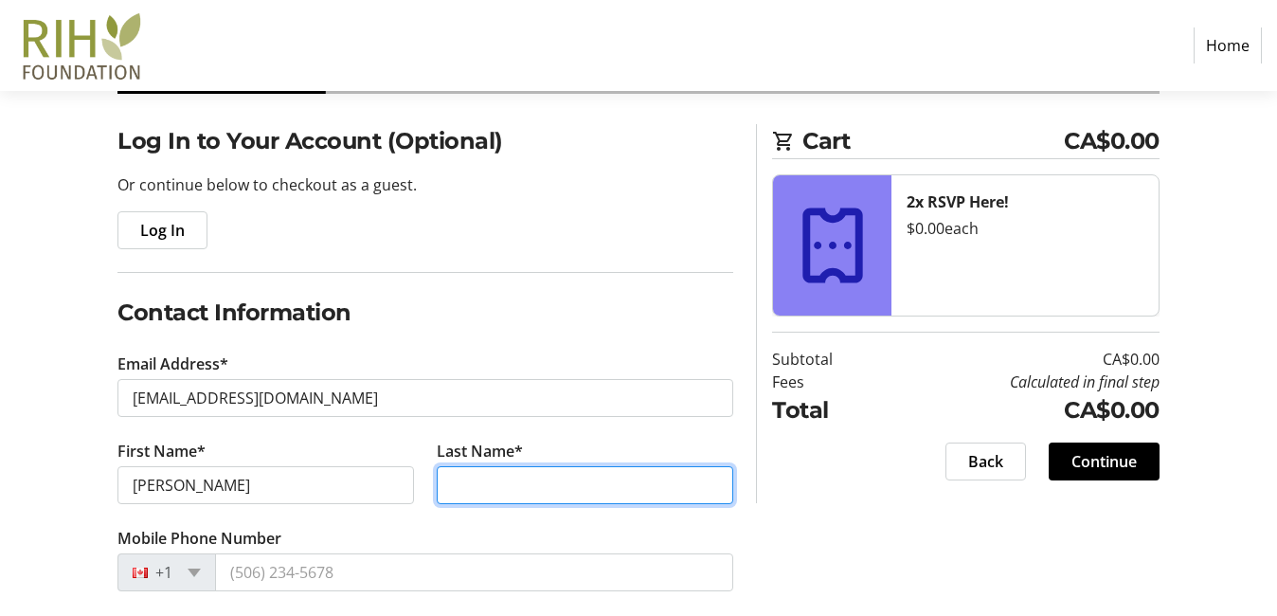
type input "[PERSON_NAME]"
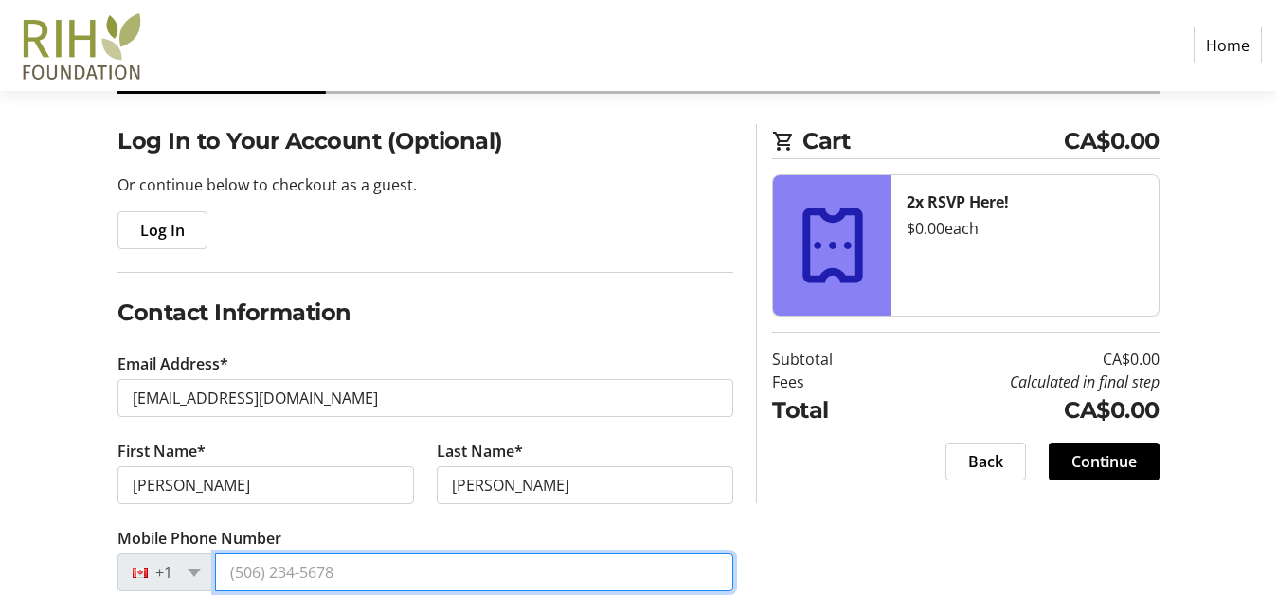
type input "[PHONE_NUMBER]"
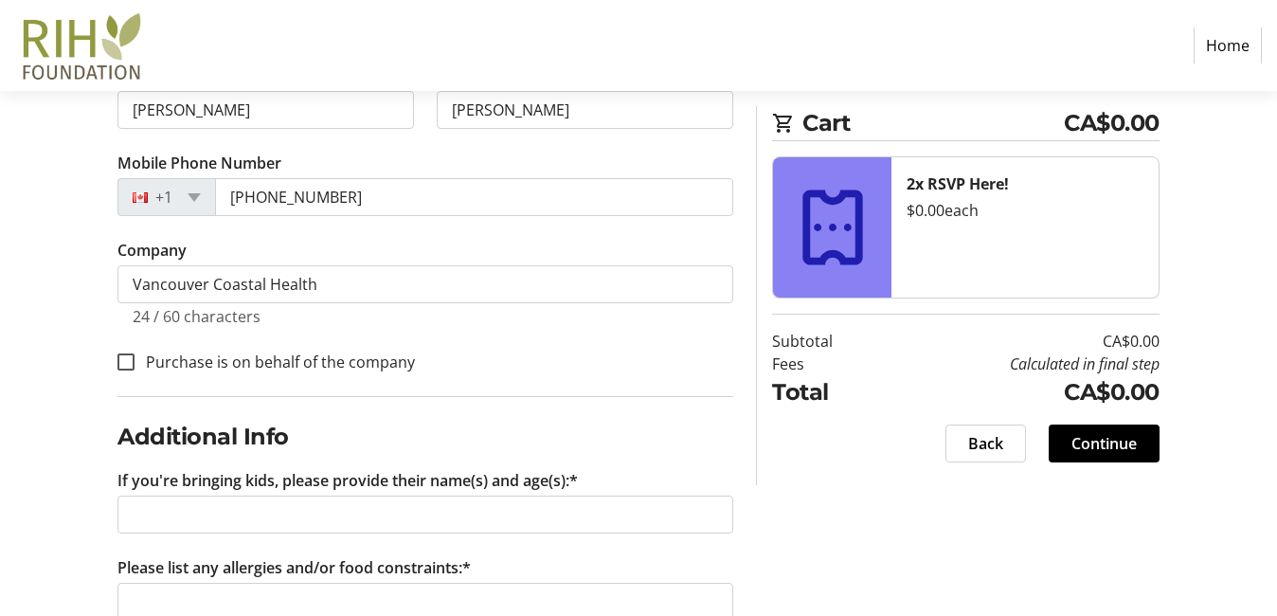
scroll to position [500, 0]
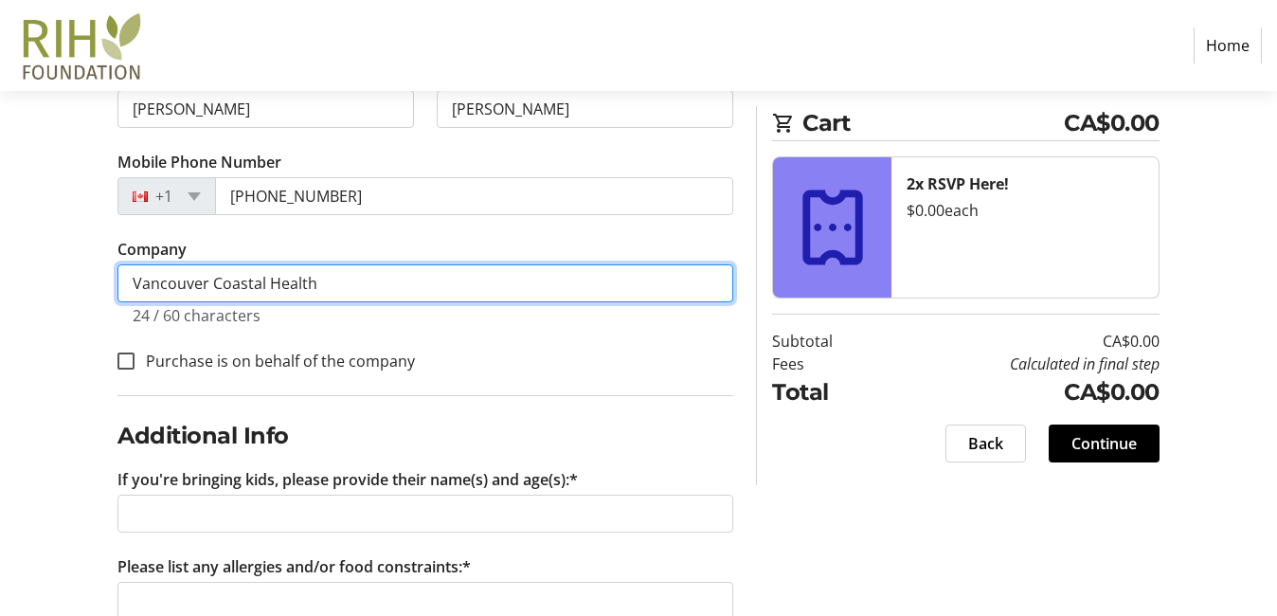
click at [331, 284] on input "Vancouver Coastal Health" at bounding box center [425, 283] width 616 height 38
drag, startPoint x: 331, startPoint y: 284, endPoint x: 121, endPoint y: 284, distance: 209.3
click at [122, 284] on input "Vancouver Coastal Health" at bounding box center [425, 283] width 616 height 38
type input "I"
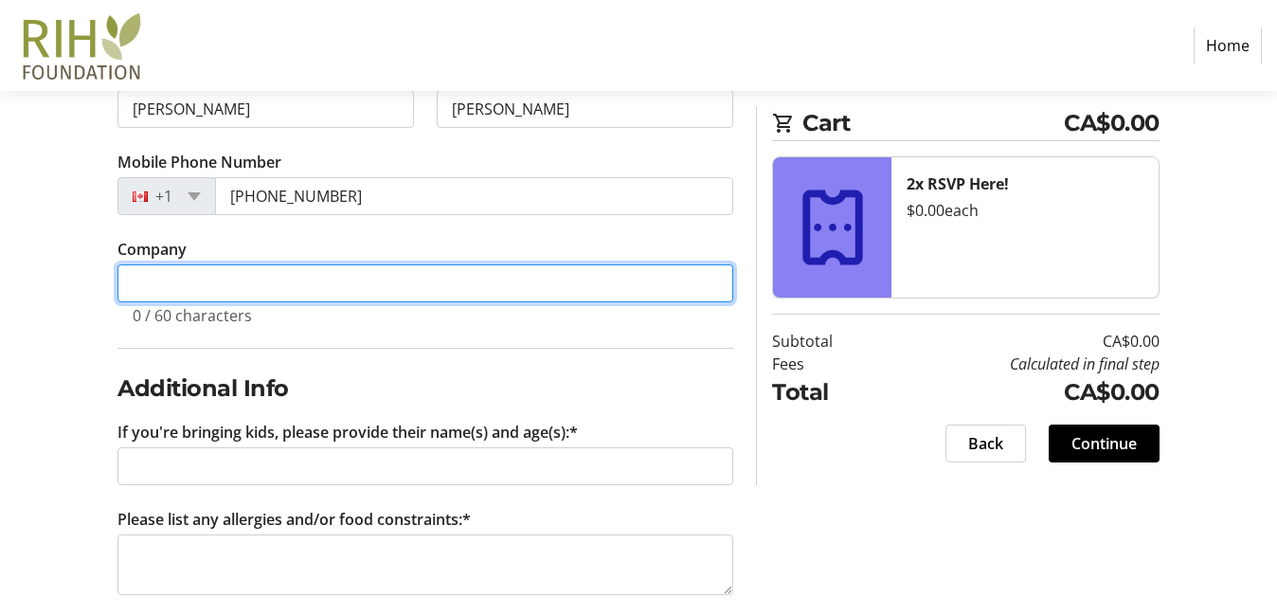
scroll to position [525, 0]
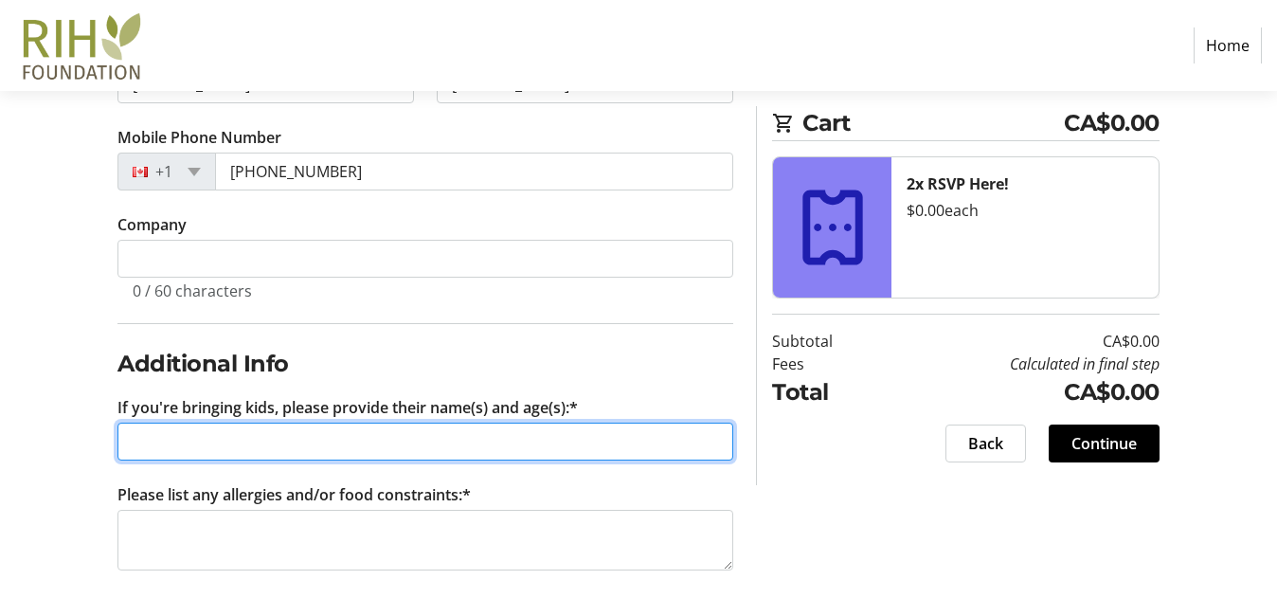
click at [192, 451] on input "If you're bringing kids, please provide their name(s) and age(s):*" at bounding box center [425, 441] width 616 height 38
type input "Kove (4), [PERSON_NAME] (2)"
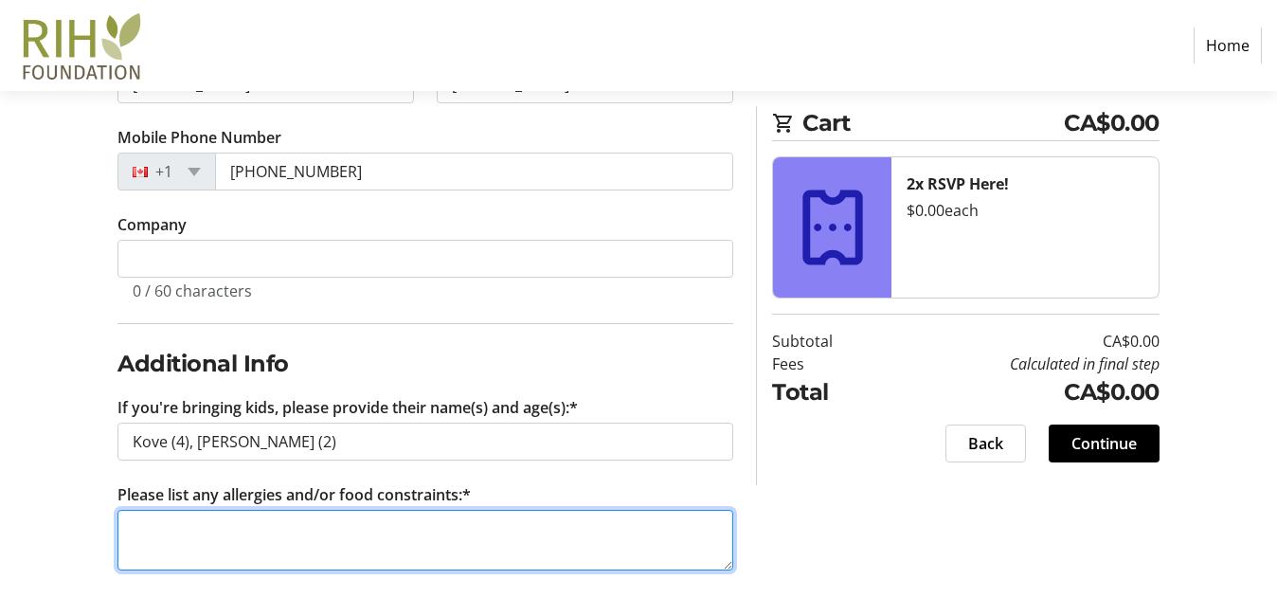
click at [260, 555] on textarea "Please list any allergies and/or food constraints:*" at bounding box center [425, 540] width 616 height 61
type textarea "N/A"
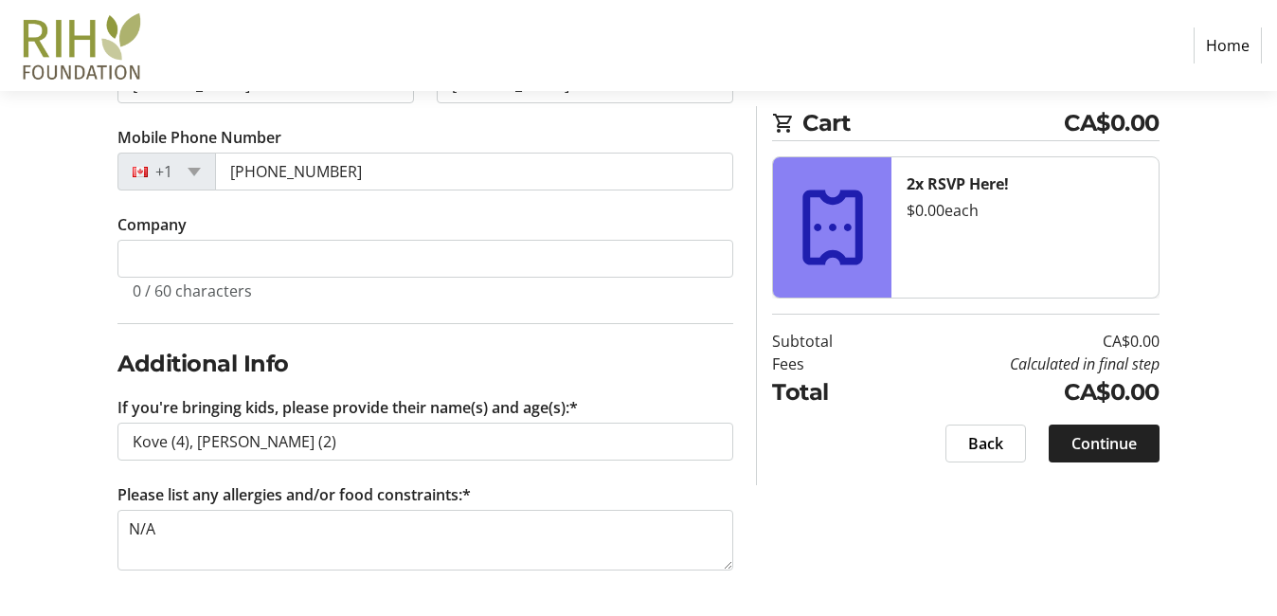
click at [1072, 445] on span "Continue" at bounding box center [1103, 443] width 65 height 23
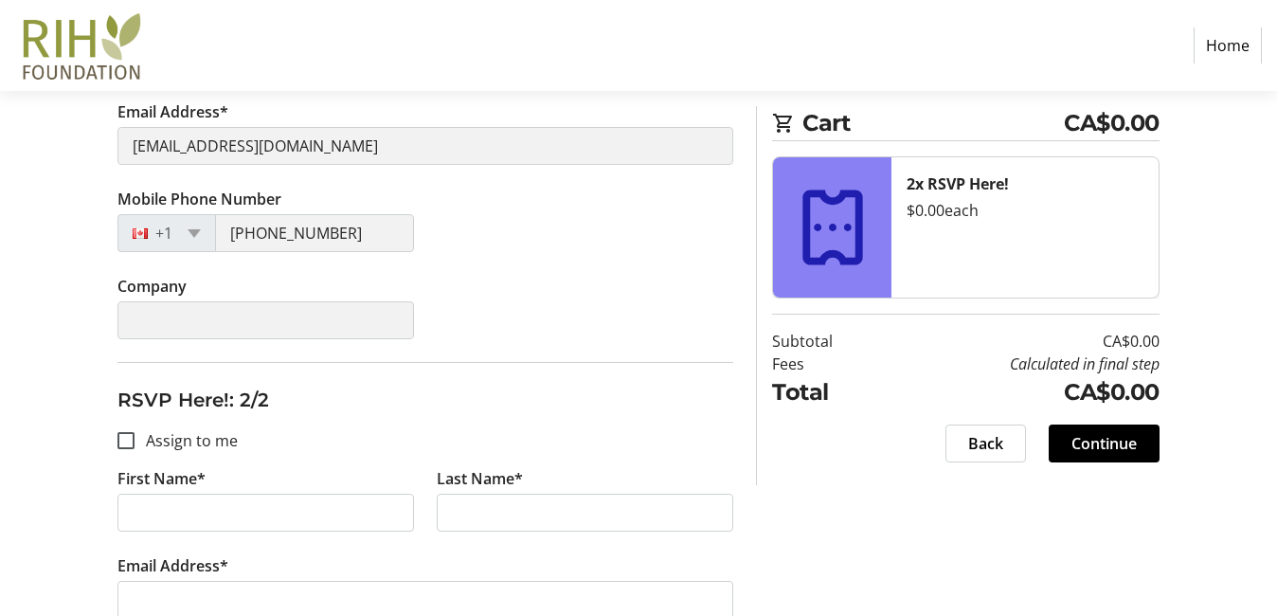
scroll to position [494, 0]
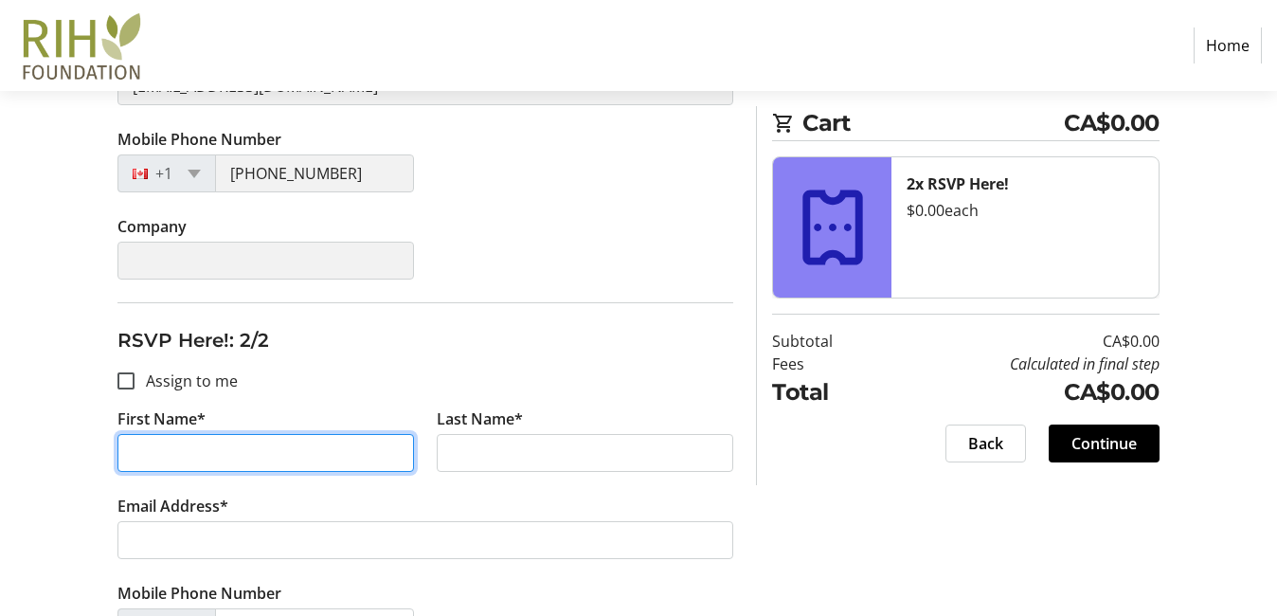
click at [242, 453] on input "First Name*" at bounding box center [265, 453] width 296 height 38
click at [118, 385] on input "Assign to me" at bounding box center [125, 380] width 17 height 17
checkbox input "true"
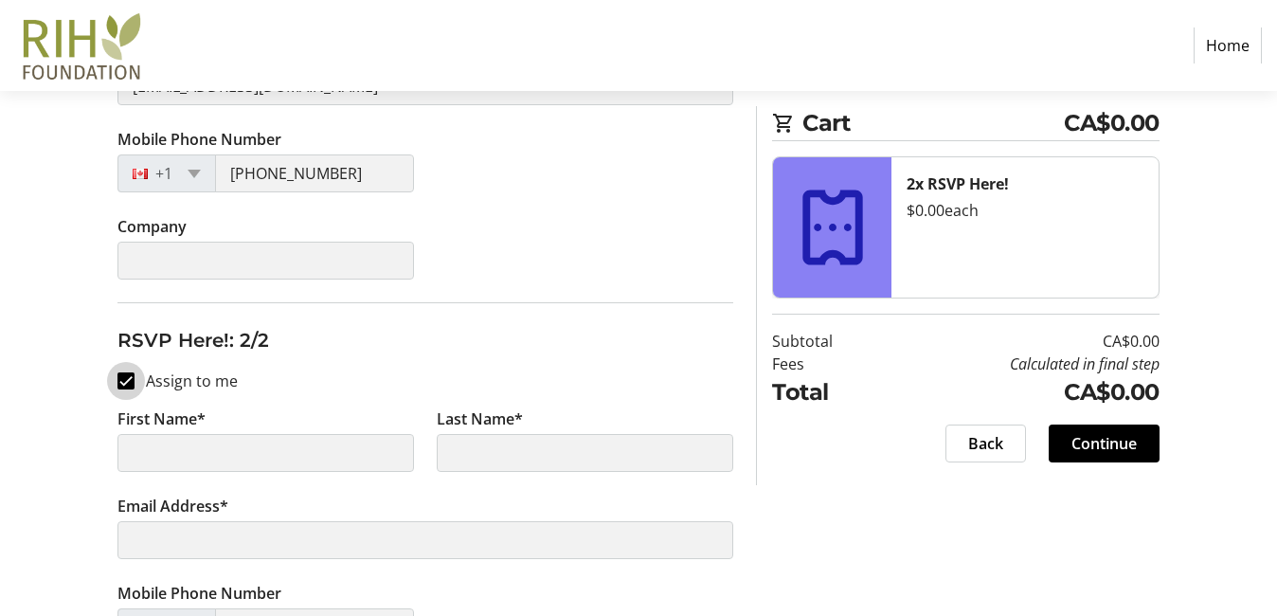
scroll to position [24, 0]
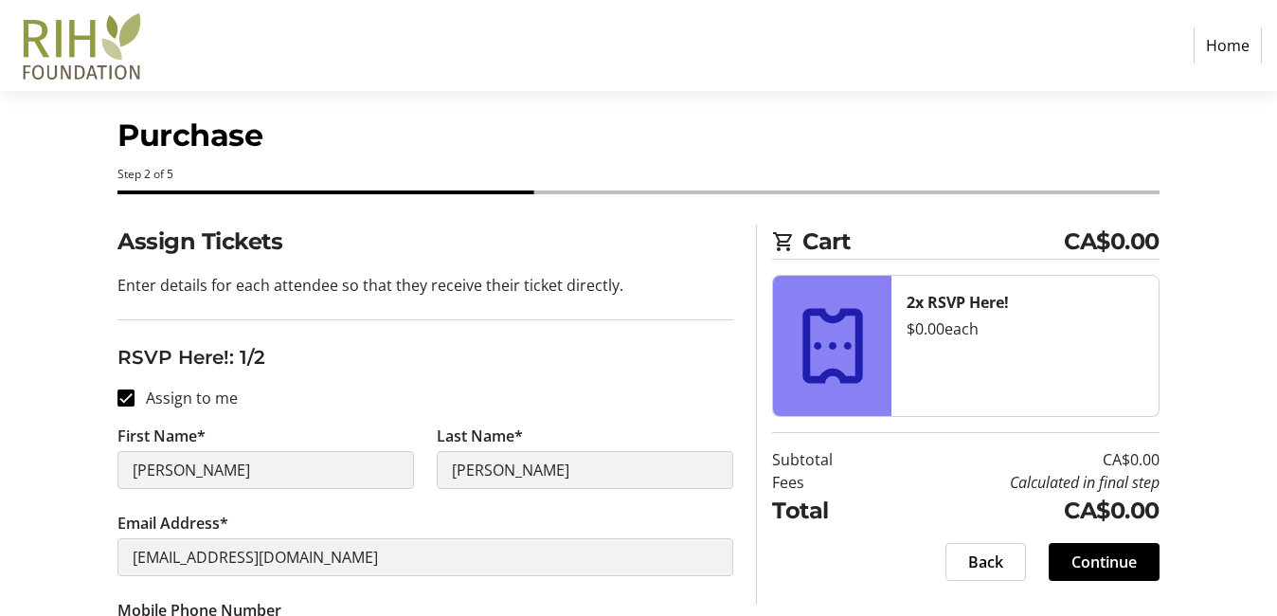
type input "[PERSON_NAME]"
type input "[EMAIL_ADDRESS][DOMAIN_NAME]"
type input "[PHONE_NUMBER]"
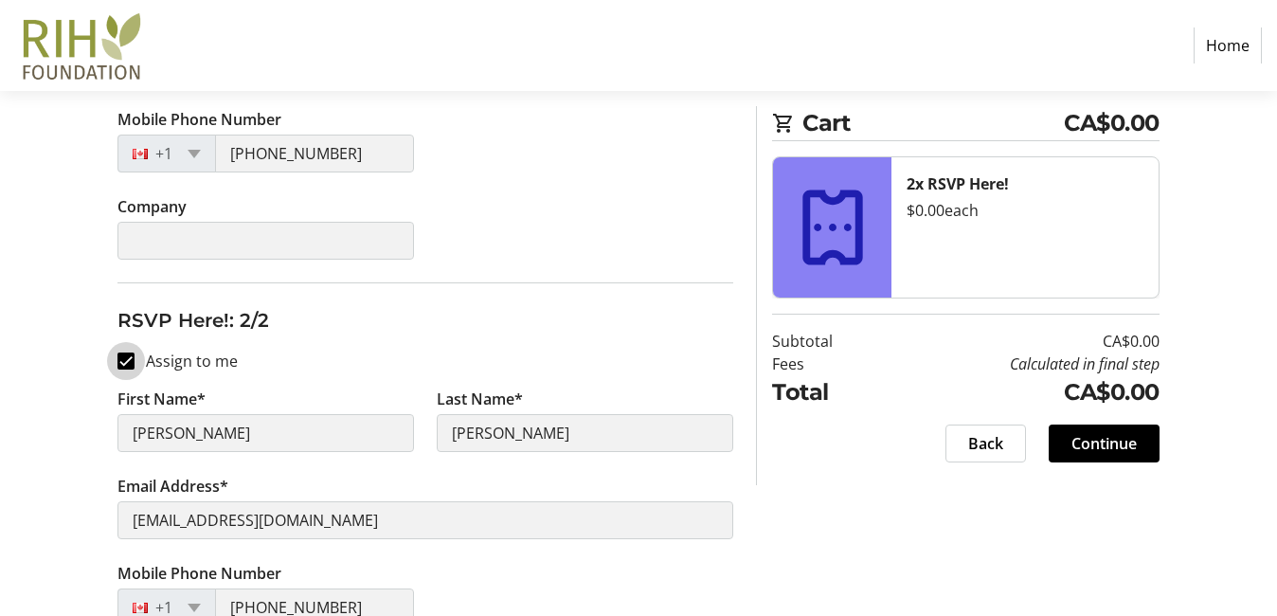
scroll to position [517, 0]
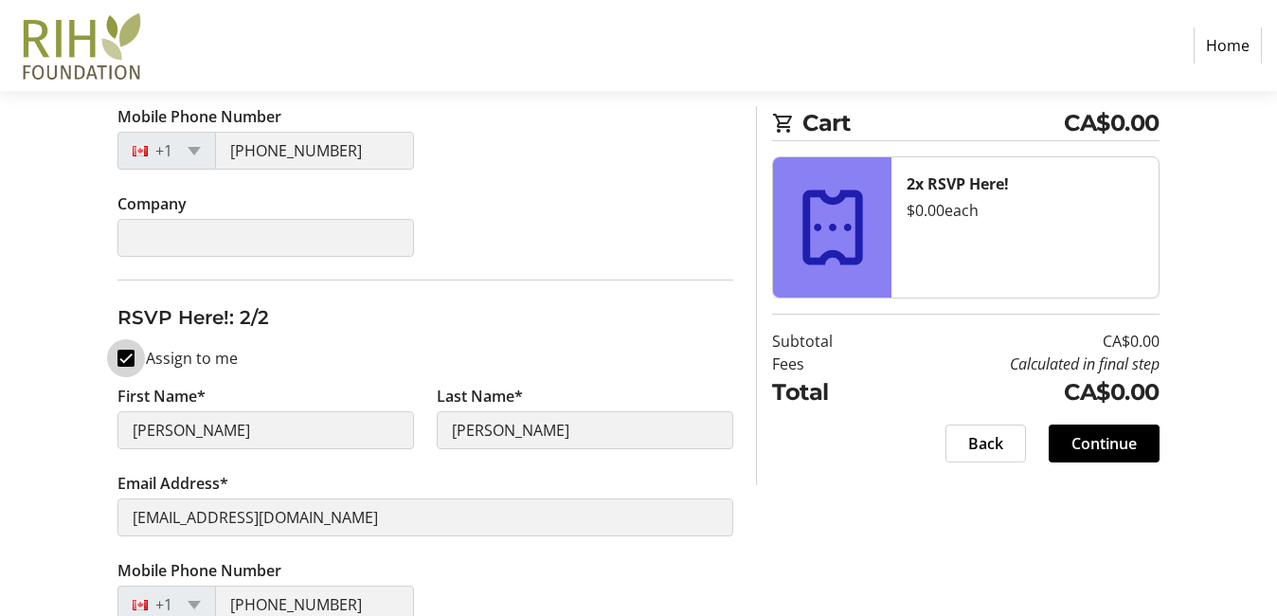
click at [129, 359] on input "Assign to me" at bounding box center [125, 357] width 17 height 17
checkbox input "false"
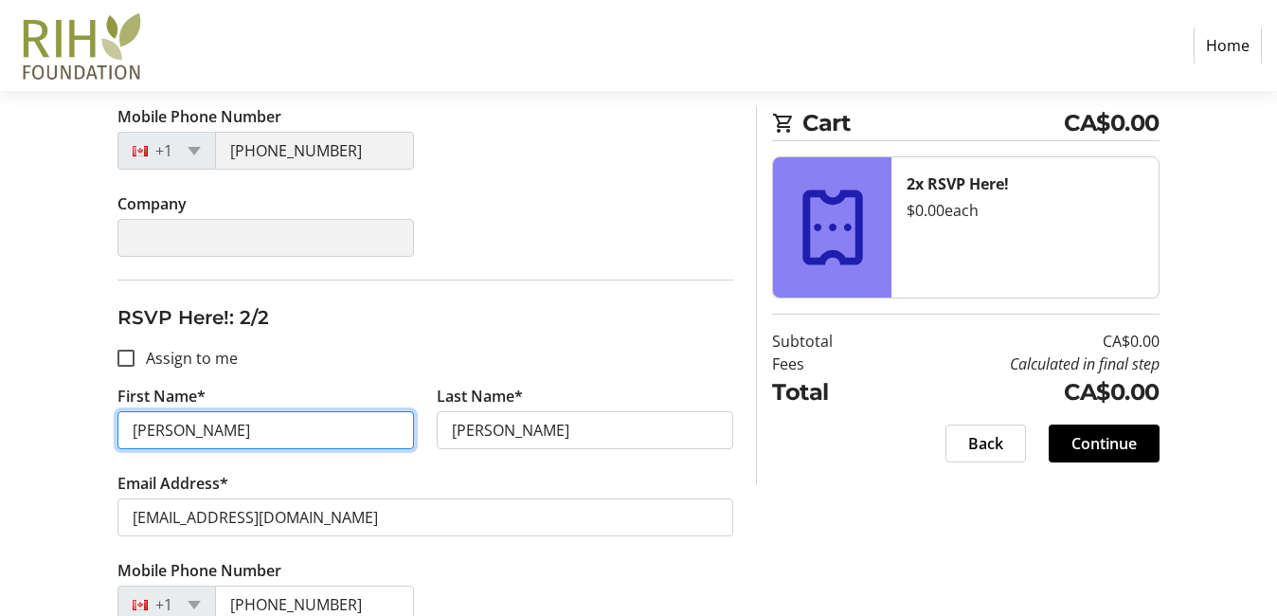
drag, startPoint x: 196, startPoint y: 441, endPoint x: 116, endPoint y: 435, distance: 79.8
click at [116, 436] on tr-form-field "First Name* [PERSON_NAME]" at bounding box center [265, 427] width 319 height 87
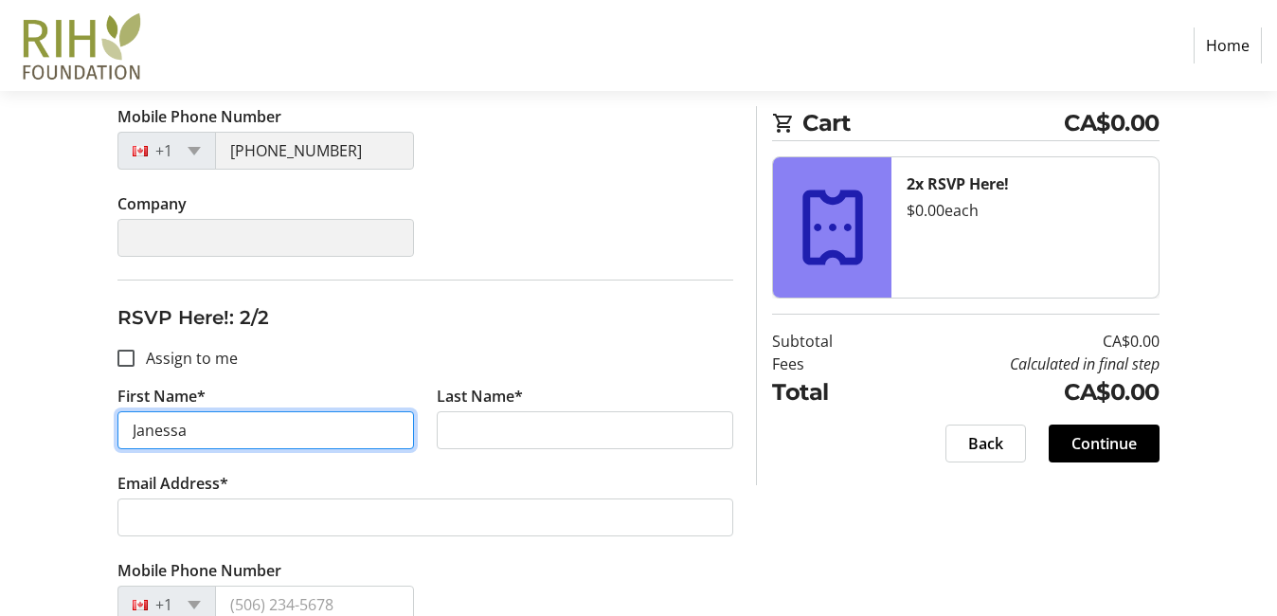
type input "Janessa"
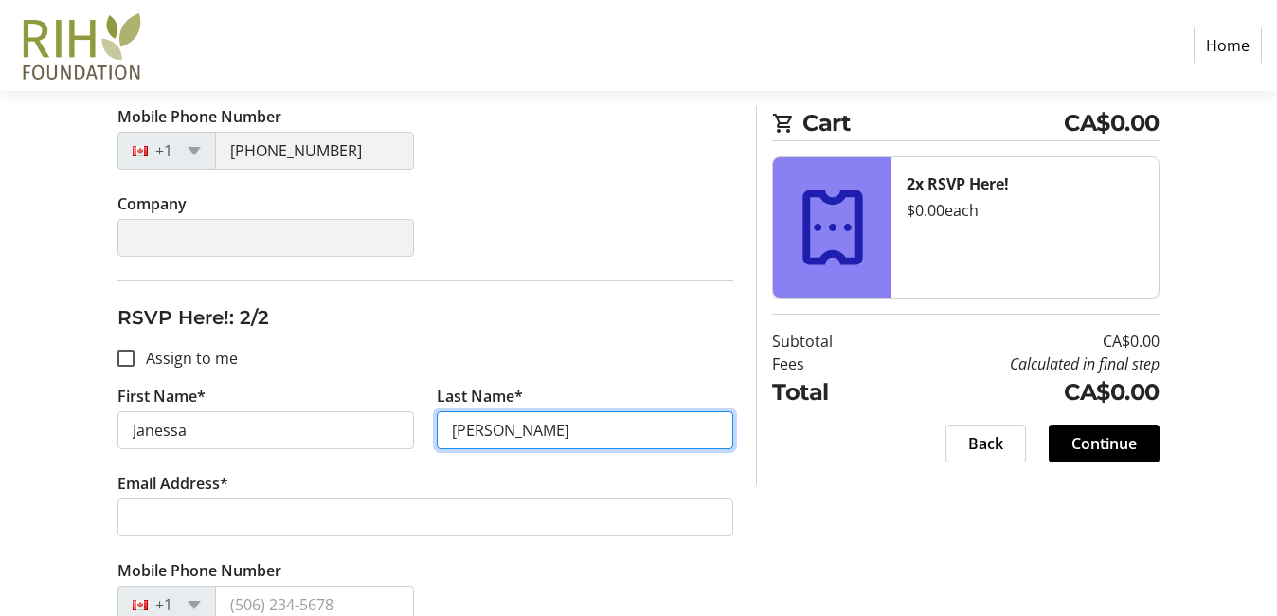
type input "[PERSON_NAME]"
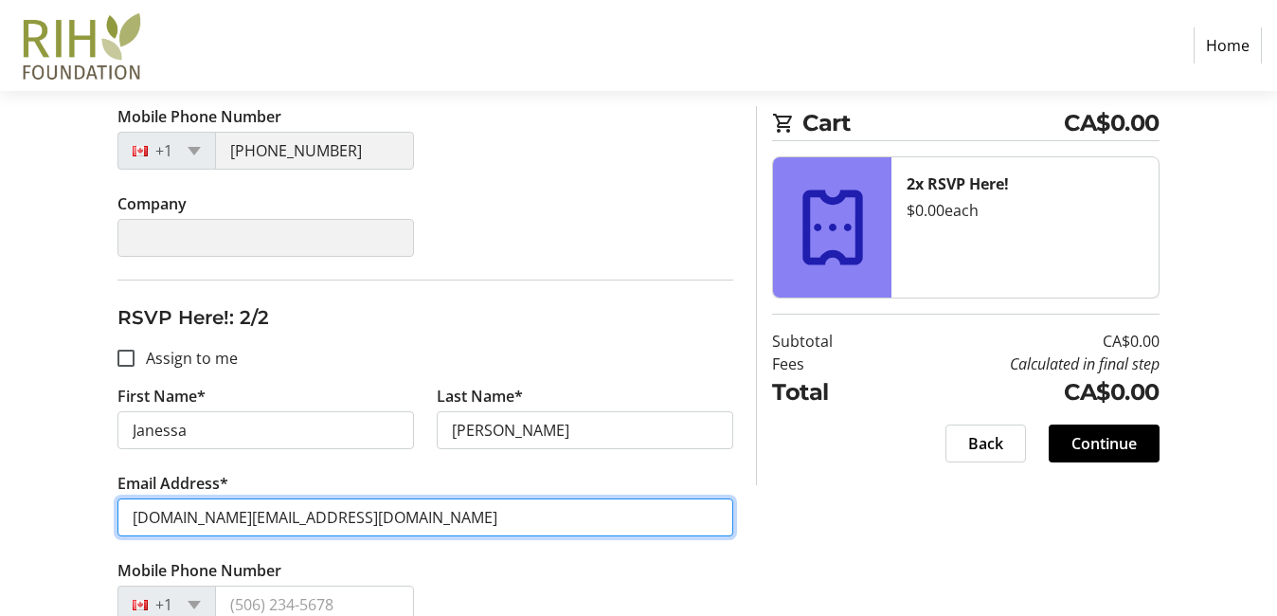
scroll to position [635, 0]
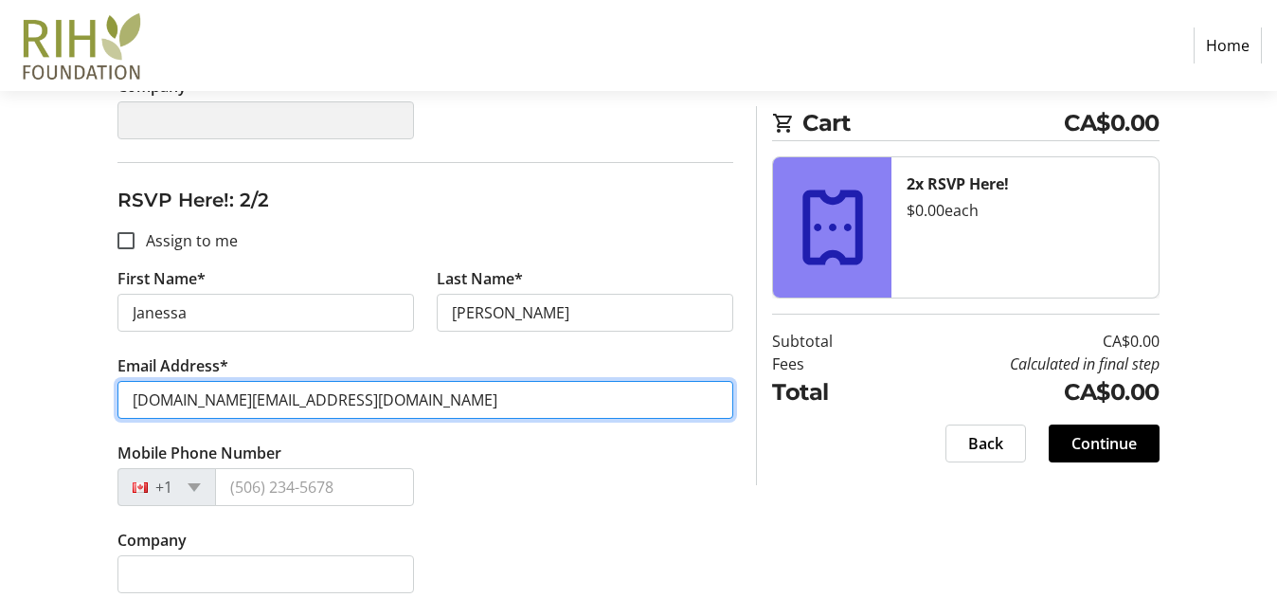
type input "[DOMAIN_NAME][EMAIL_ADDRESS][DOMAIN_NAME]"
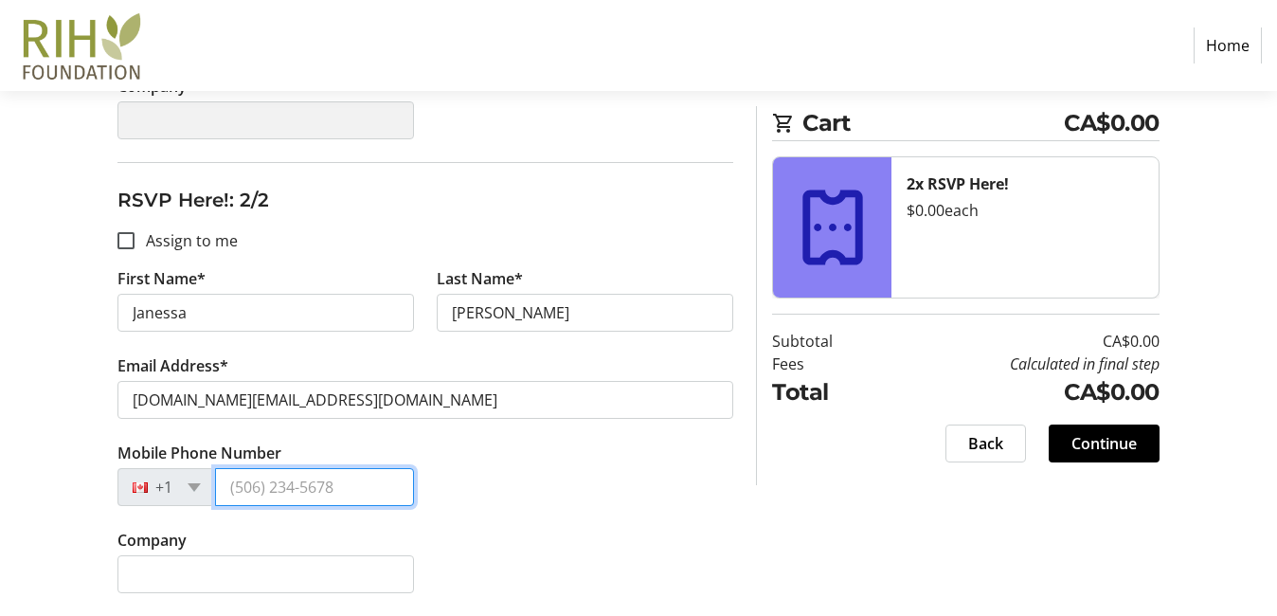
click at [312, 495] on input "Mobile Phone Number" at bounding box center [314, 487] width 199 height 38
type input "[PHONE_NUMBER]"
